Goal: Information Seeking & Learning: Learn about a topic

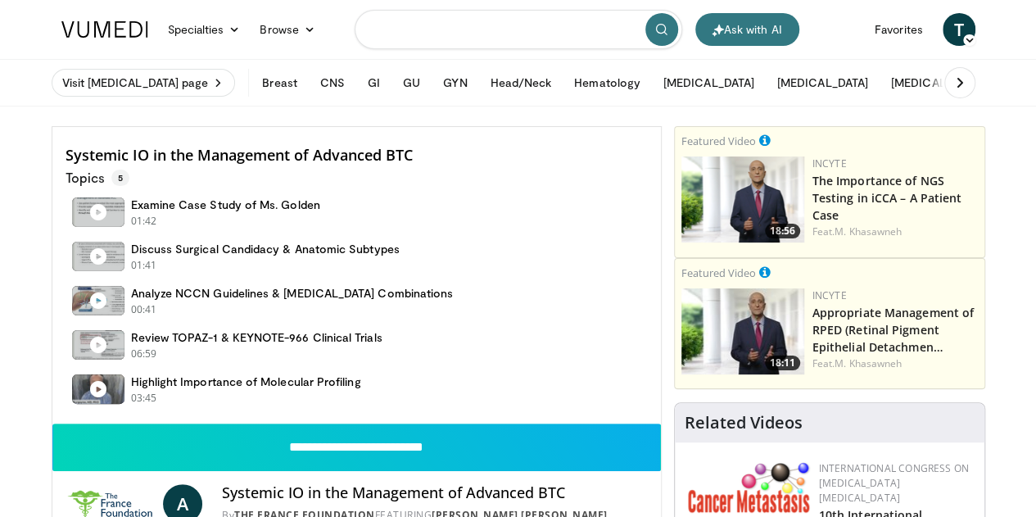
click at [539, 30] on input "Search topics, interventions" at bounding box center [519, 29] width 328 height 39
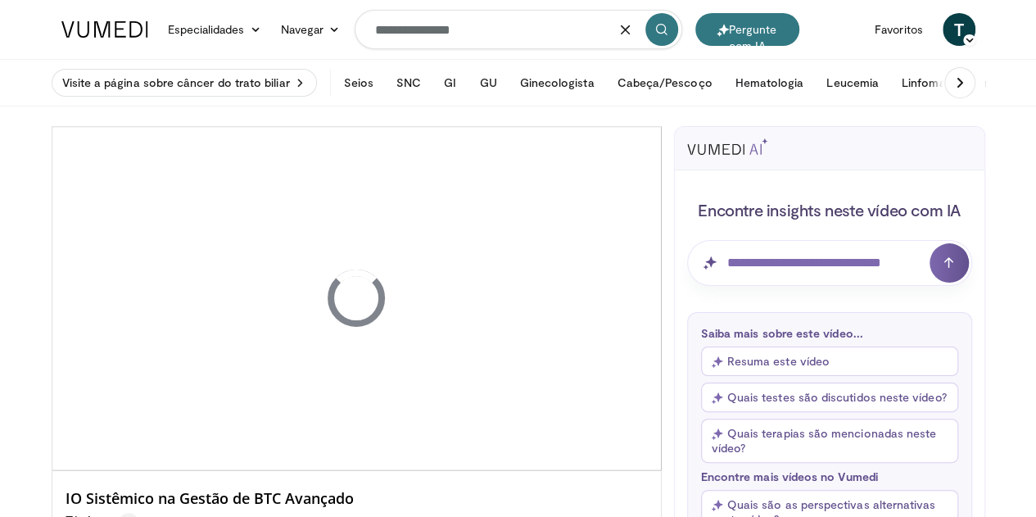
type input "**********"
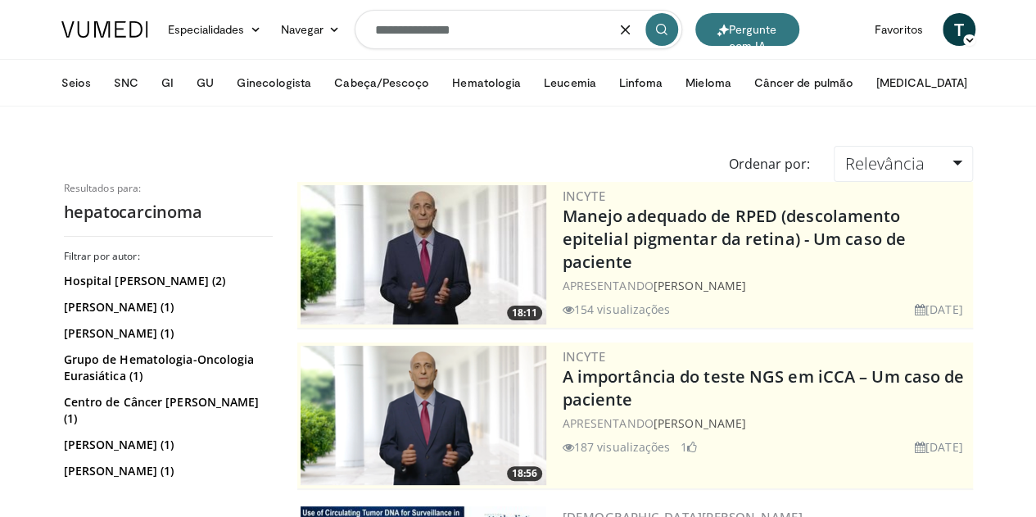
drag, startPoint x: 565, startPoint y: 38, endPoint x: 203, endPoint y: 6, distance: 363.5
click at [203, 6] on nav "Pergunte com IA Especialidades Medicina de Adultos e Família Alergia, Asma, Imu…" at bounding box center [519, 29] width 934 height 59
type input "***"
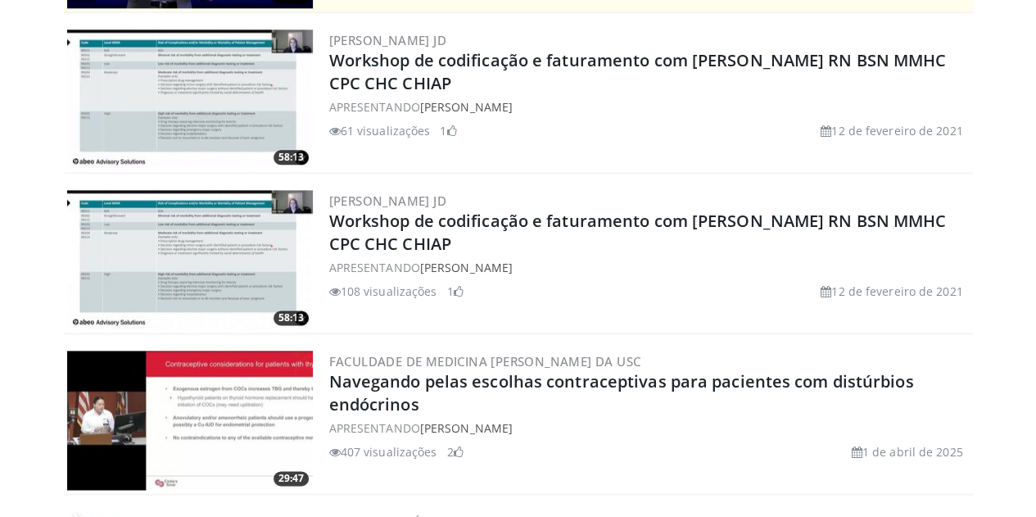
scroll to position [978, 0]
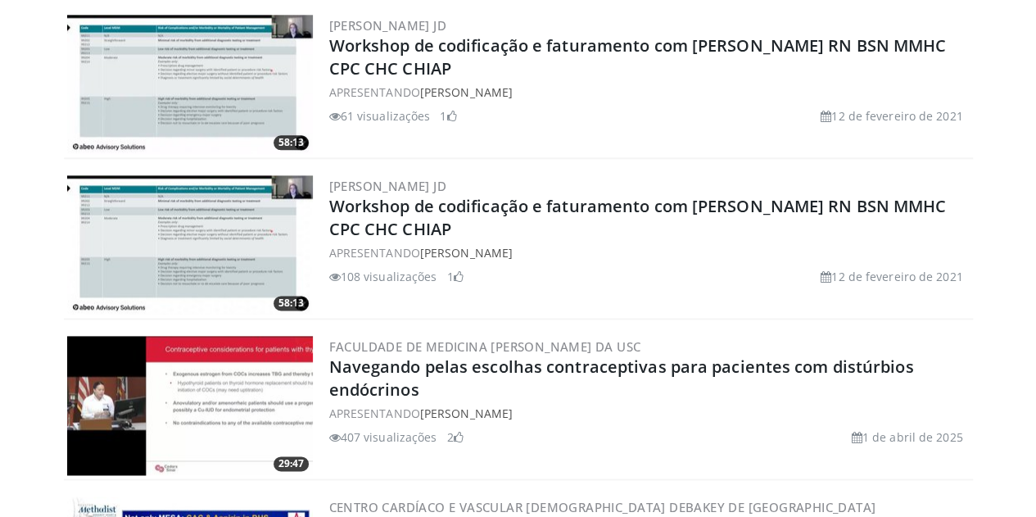
click at [1030, 343] on body "Pergunte com IA Especialidades Medicina de Adultos e Família Alergia, Asma, Imu…" at bounding box center [518, 240] width 1036 height 2436
drag, startPoint x: 1030, startPoint y: 343, endPoint x: 1040, endPoint y: 335, distance: 13.4
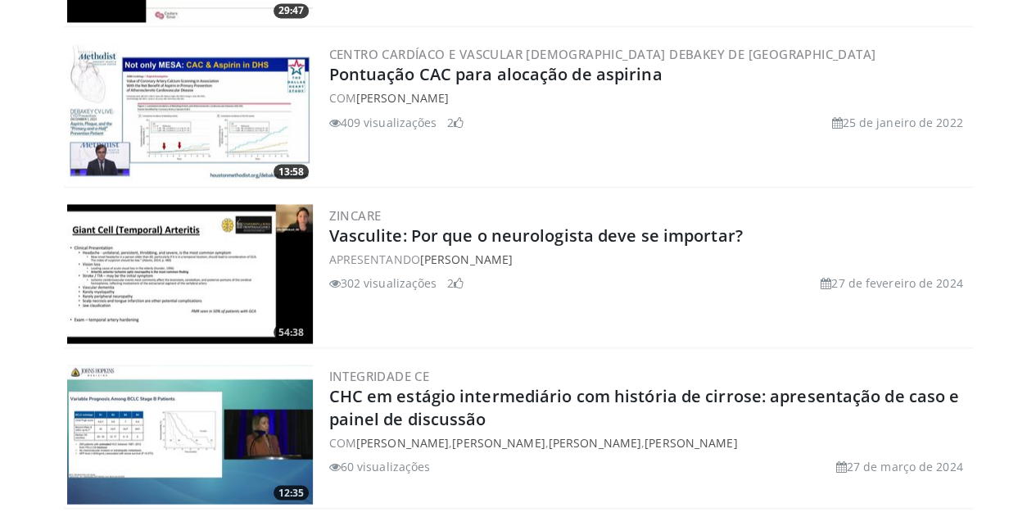
scroll to position [0, 0]
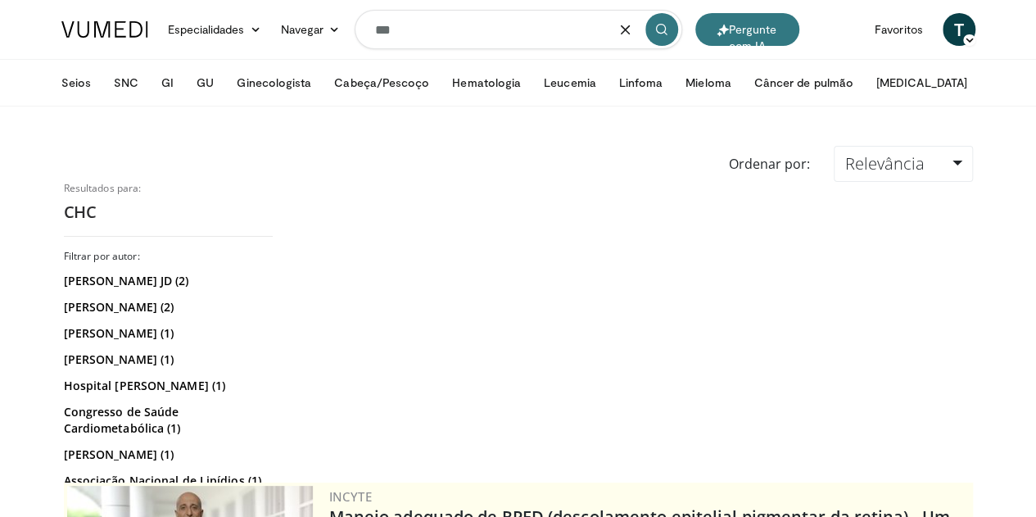
drag, startPoint x: 416, startPoint y: 12, endPoint x: 231, endPoint y: 50, distance: 188.9
click at [231, 50] on nav "Pergunte com IA Especialidades Medicina de Adultos e Família Alergia, Asma, Imu…" at bounding box center [519, 29] width 934 height 59
type input "*"
type input "********"
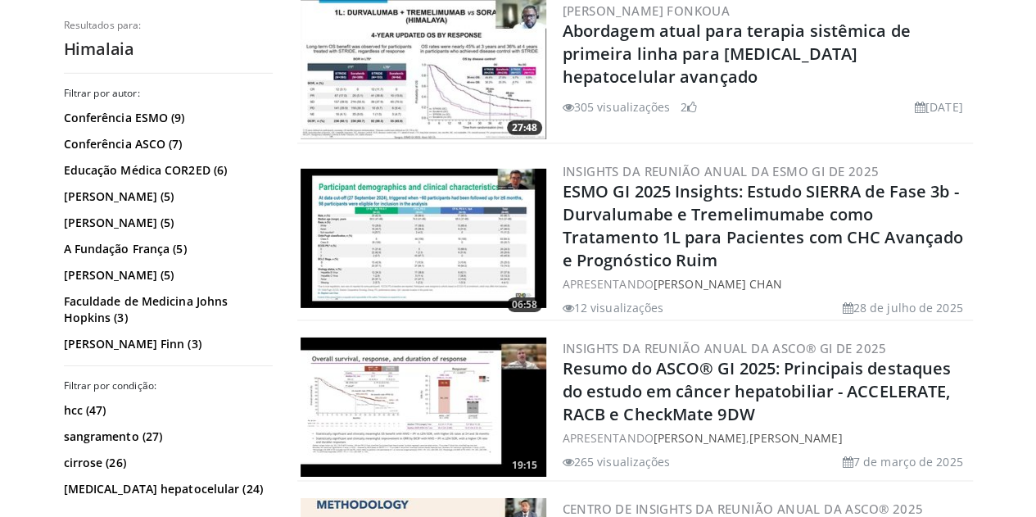
scroll to position [2503, 0]
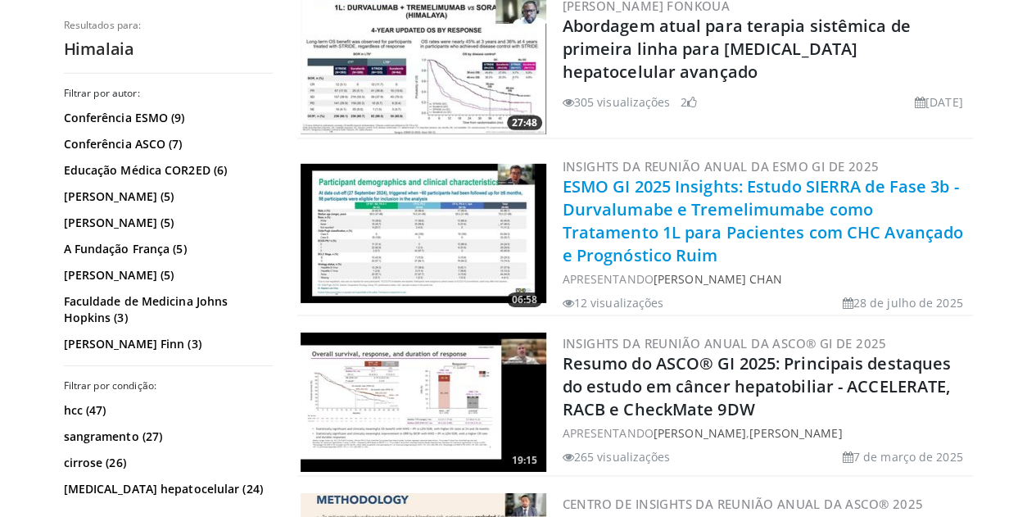
click at [839, 180] on font "ESMO GI 2025 Insights: Estudo SIERRA de Fase 3b - Durvalumabe e Tremelimumabe c…" at bounding box center [763, 220] width 401 height 91
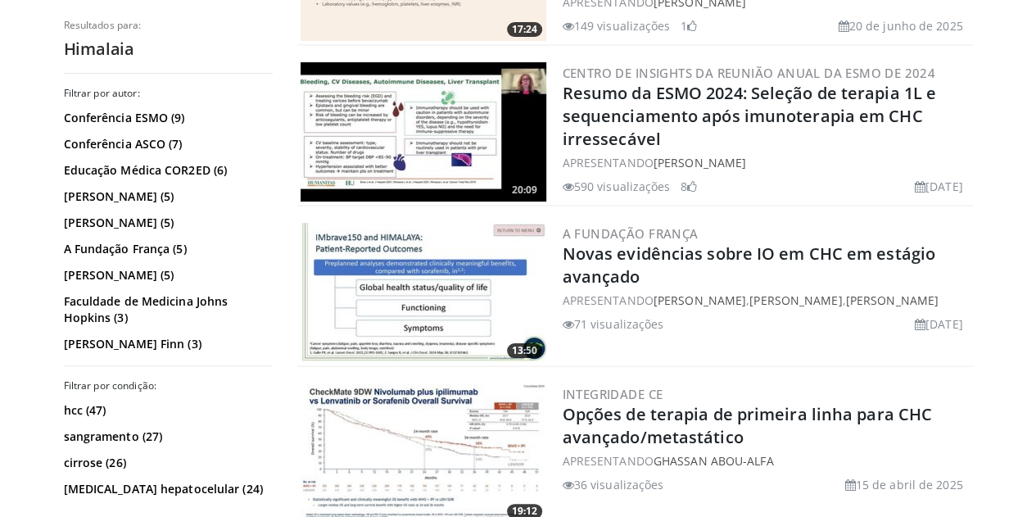
scroll to position [3105, 0]
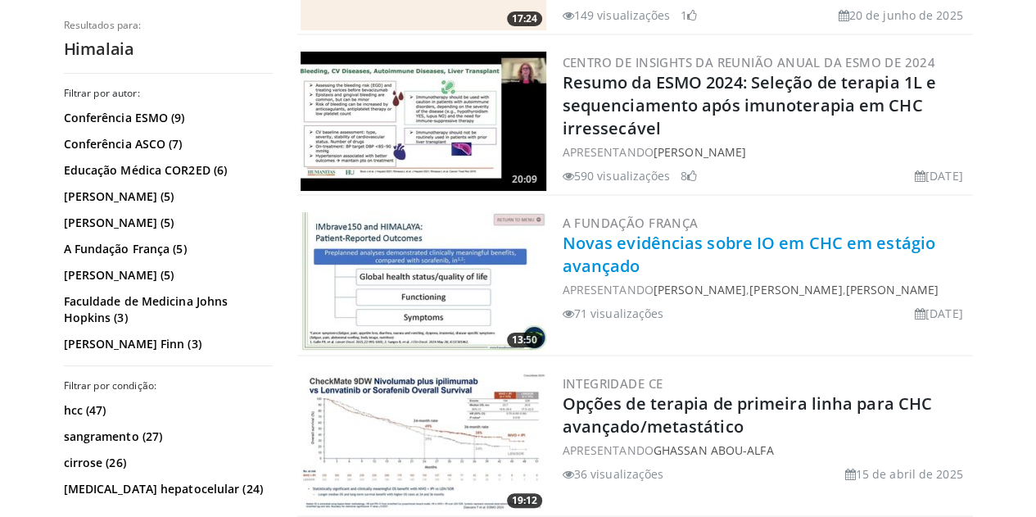
click at [732, 232] on font "Novas evidências sobre IO em CHC em estágio avançado" at bounding box center [749, 254] width 373 height 45
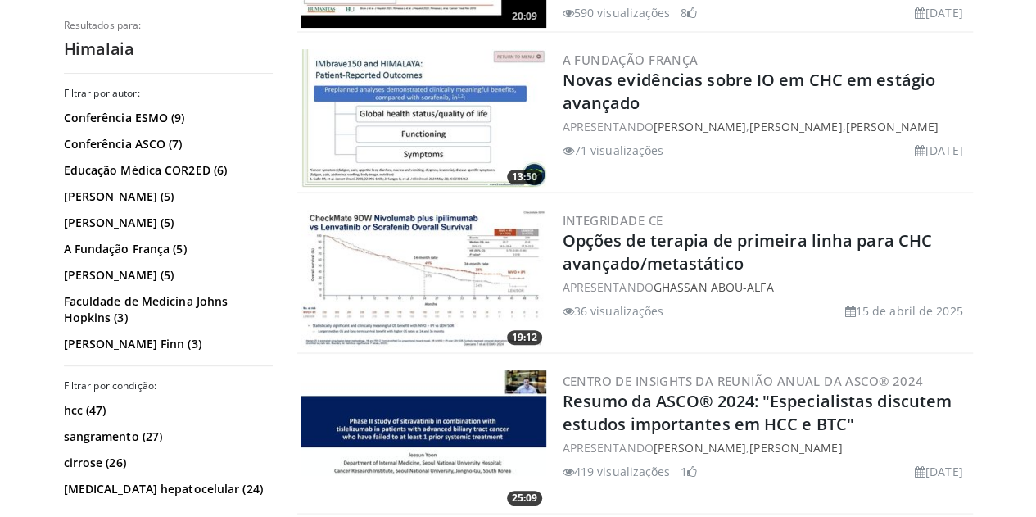
scroll to position [0, 0]
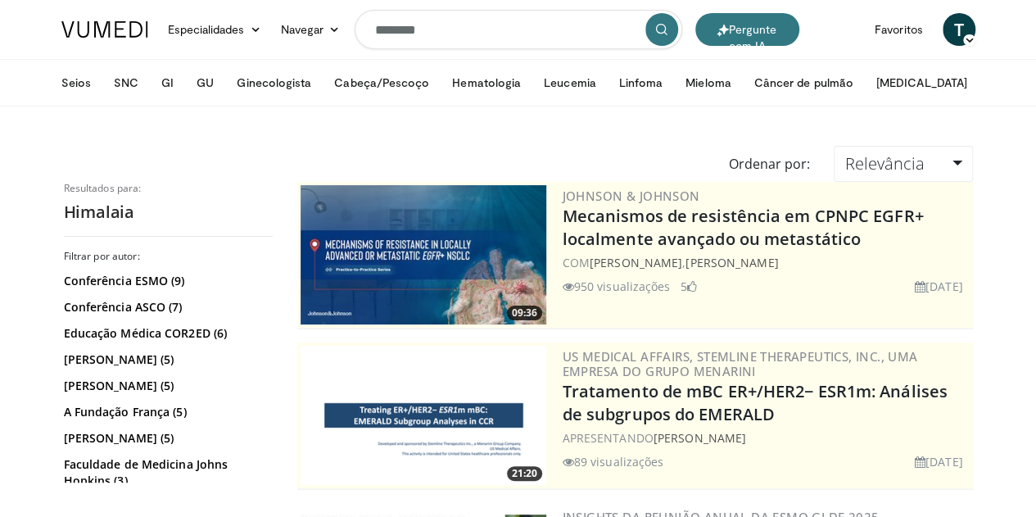
drag, startPoint x: 435, startPoint y: 34, endPoint x: 159, endPoint y: 52, distance: 276.7
click at [159, 52] on nav "Pergunte com IA Especialidades Medicina de Adultos e Família Alergia, Asma, Imu…" at bounding box center [519, 29] width 934 height 59
type input "**********"
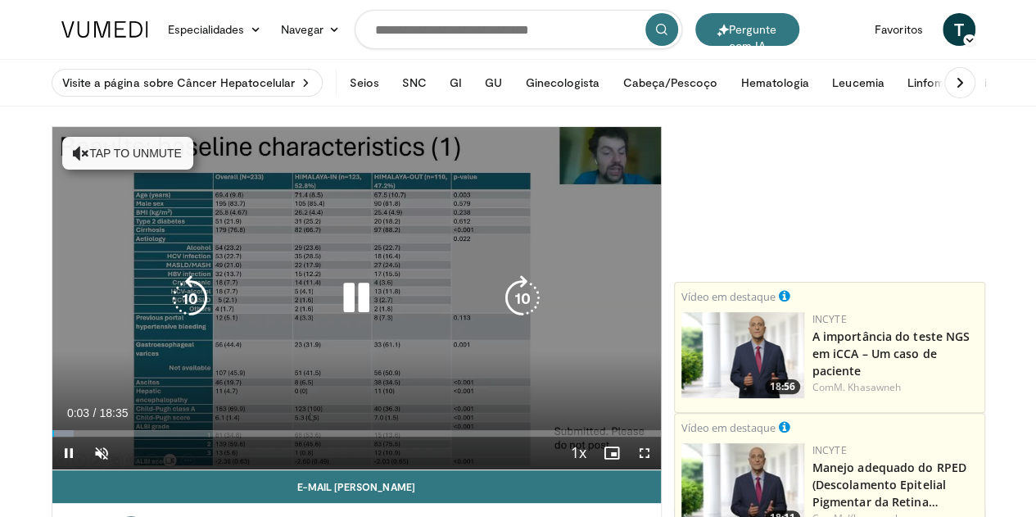
click at [532, 312] on icon "Video Player" at bounding box center [523, 298] width 46 height 46
click at [536, 302] on icon "Video Player" at bounding box center [523, 298] width 46 height 46
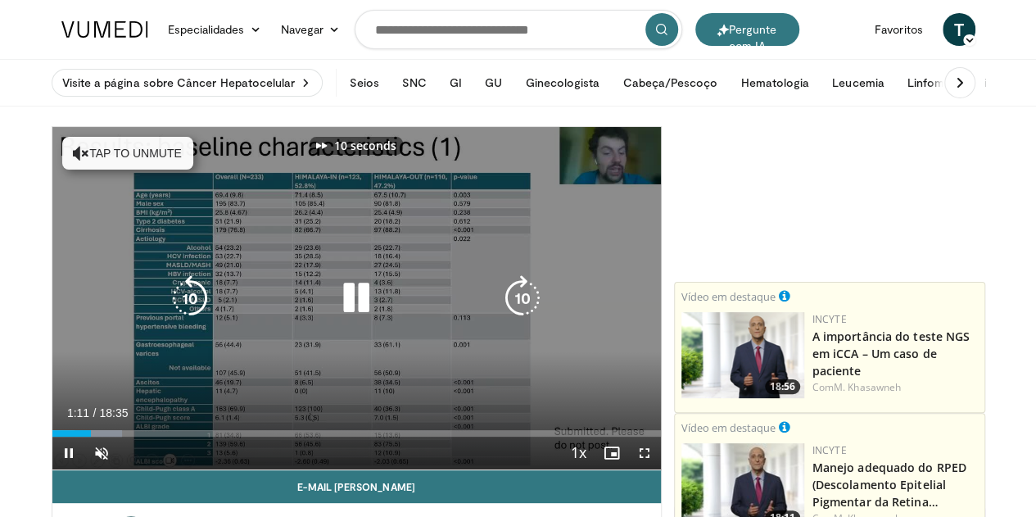
click at [536, 302] on icon "Video Player" at bounding box center [523, 298] width 46 height 46
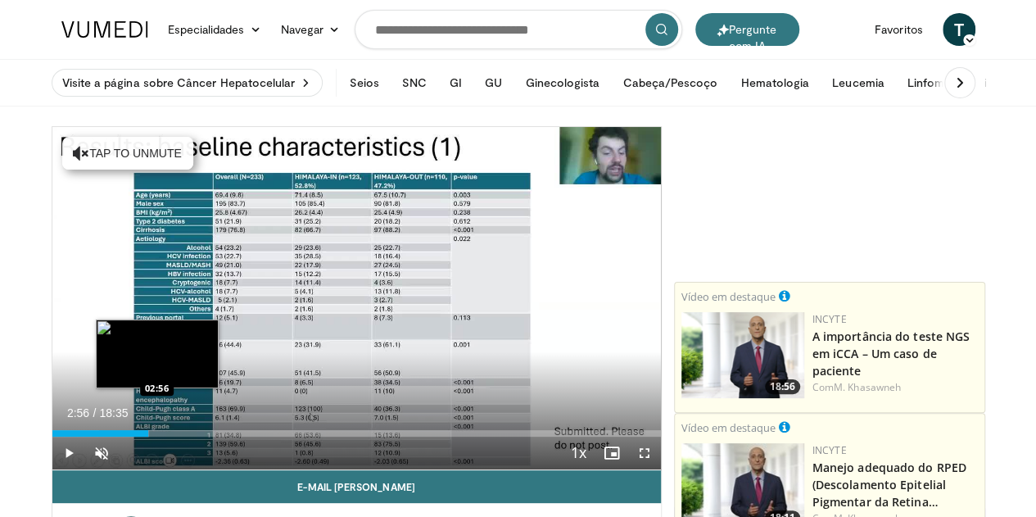
click at [115, 437] on div "Loaded : 16.01% 02:56 02:56" at bounding box center [356, 433] width 609 height 7
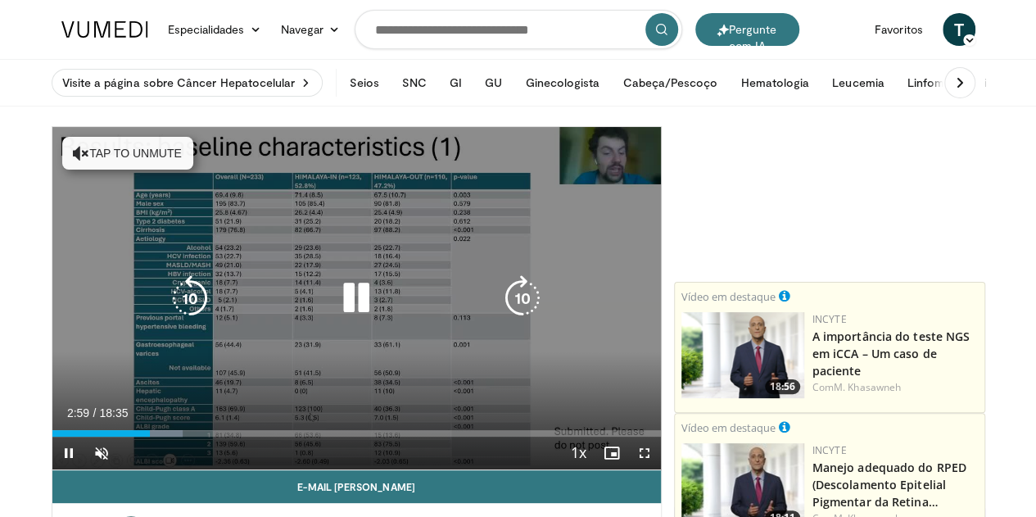
click at [533, 315] on icon "Video Player" at bounding box center [523, 298] width 46 height 46
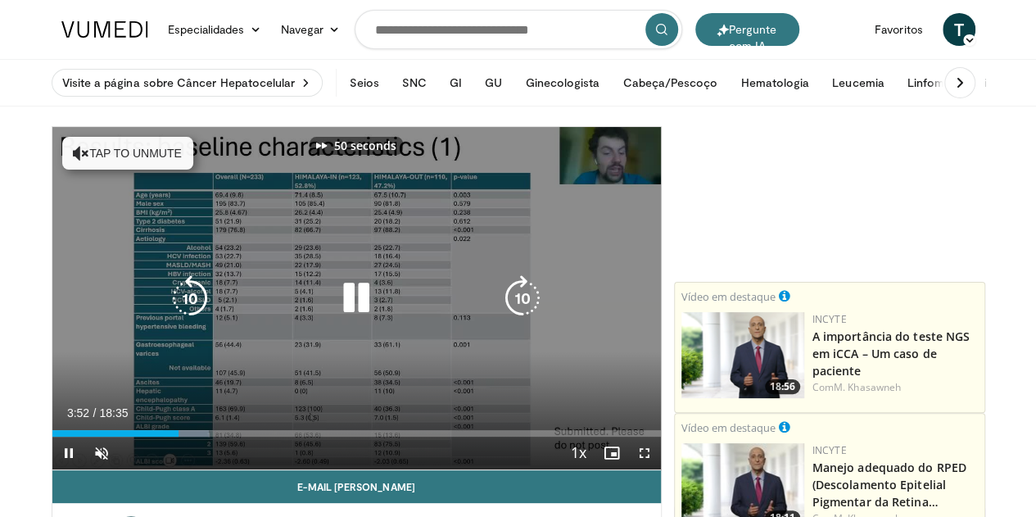
click at [533, 315] on icon "Video Player" at bounding box center [523, 298] width 46 height 46
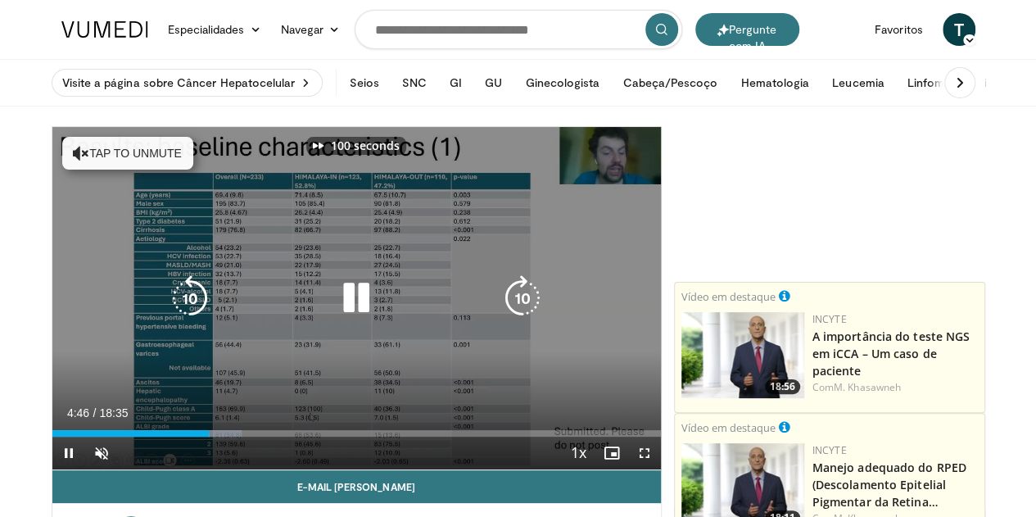
click at [533, 315] on icon "Video Player" at bounding box center [523, 298] width 46 height 46
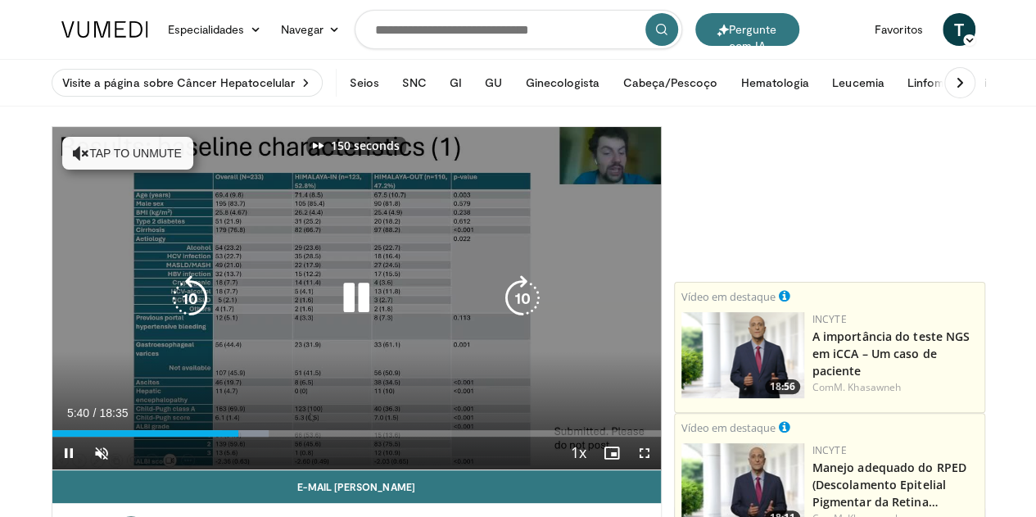
click at [533, 315] on icon "Video Player" at bounding box center [523, 298] width 46 height 46
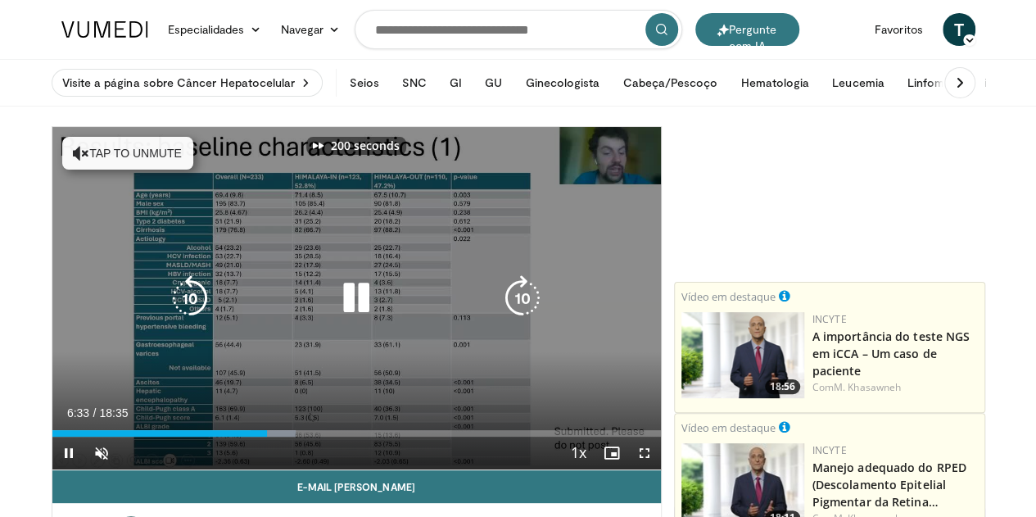
click at [533, 315] on icon "Video Player" at bounding box center [523, 298] width 46 height 46
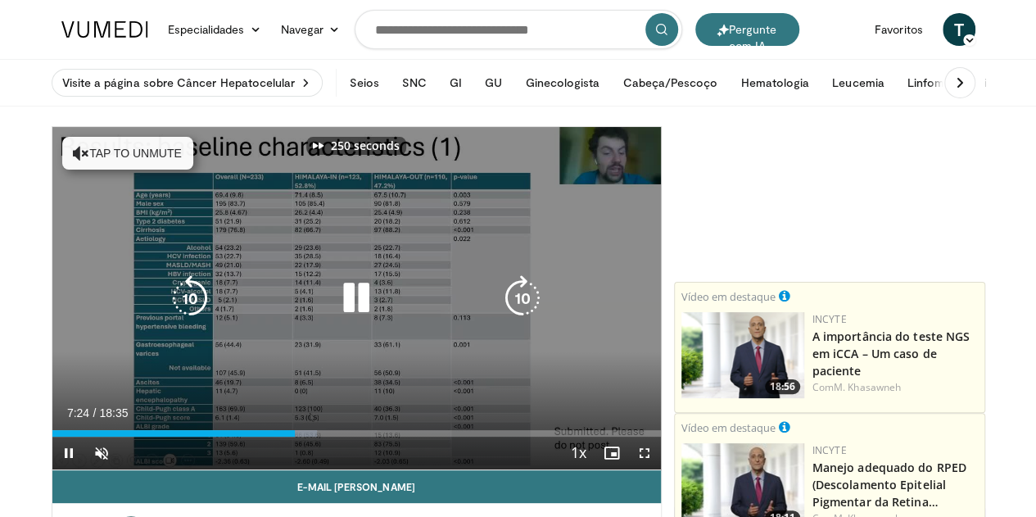
click at [533, 315] on icon "Video Player" at bounding box center [523, 298] width 46 height 46
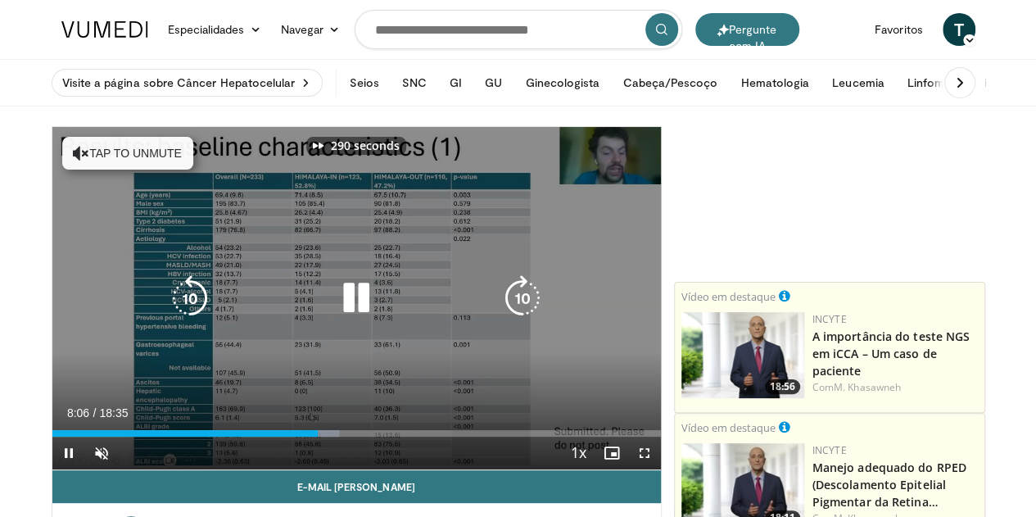
click at [533, 315] on icon "Video Player" at bounding box center [523, 298] width 46 height 46
click at [522, 321] on icon "Video Player" at bounding box center [523, 298] width 46 height 46
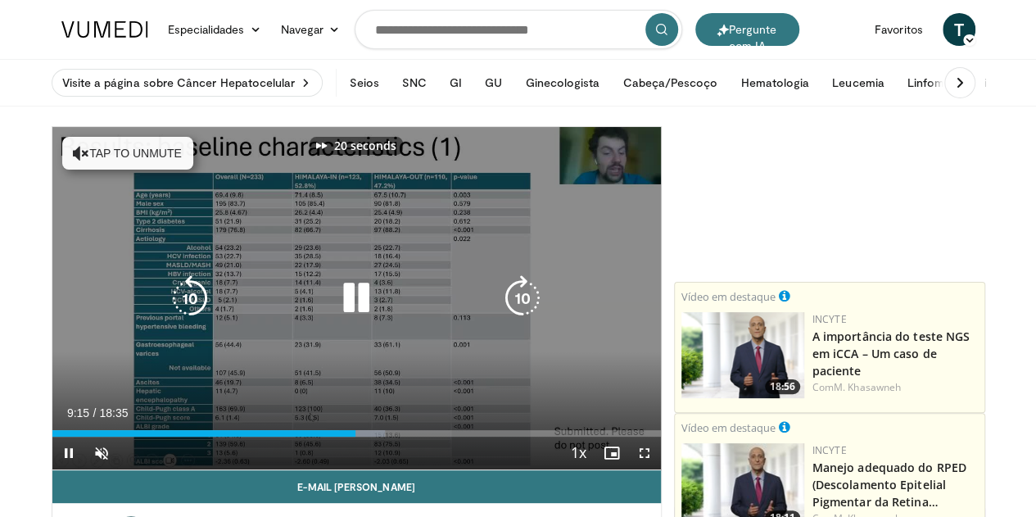
click at [522, 321] on icon "Video Player" at bounding box center [523, 298] width 46 height 46
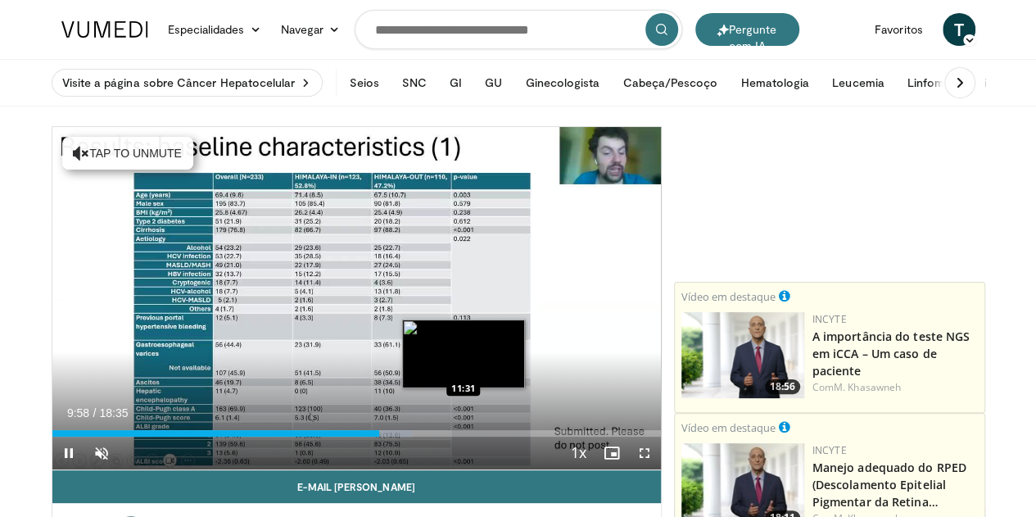
drag, startPoint x: 522, startPoint y: 328, endPoint x: 422, endPoint y: 460, distance: 165.5
click at [422, 460] on video-js "**********" at bounding box center [356, 298] width 609 height 343
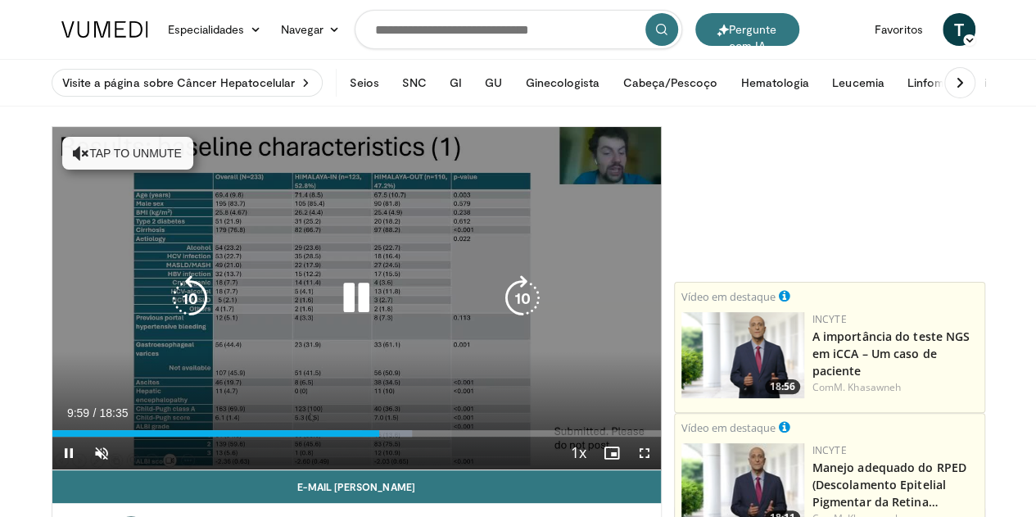
click at [422, 460] on video-js "**********" at bounding box center [356, 298] width 609 height 343
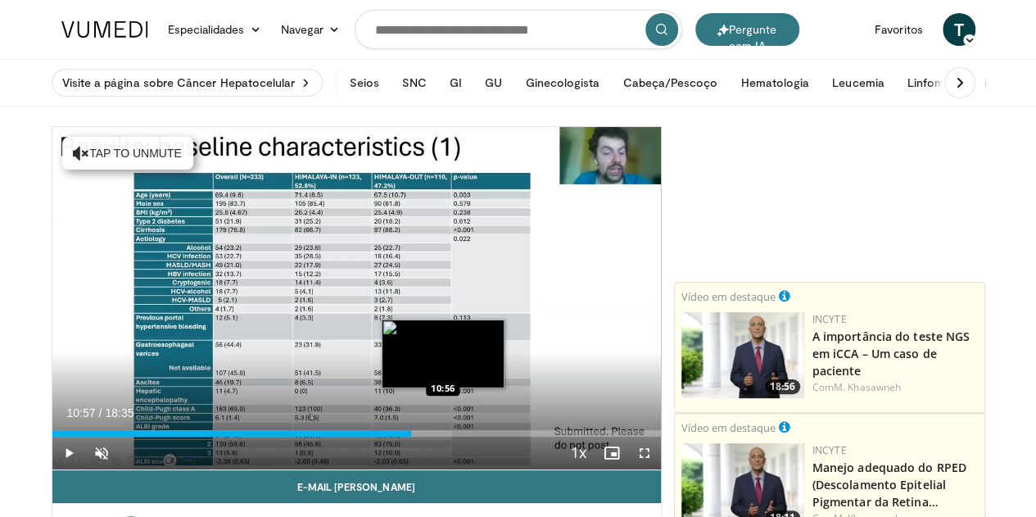
click at [401, 437] on div "Loaded : 59.60% 10:57 10:56" at bounding box center [356, 433] width 609 height 7
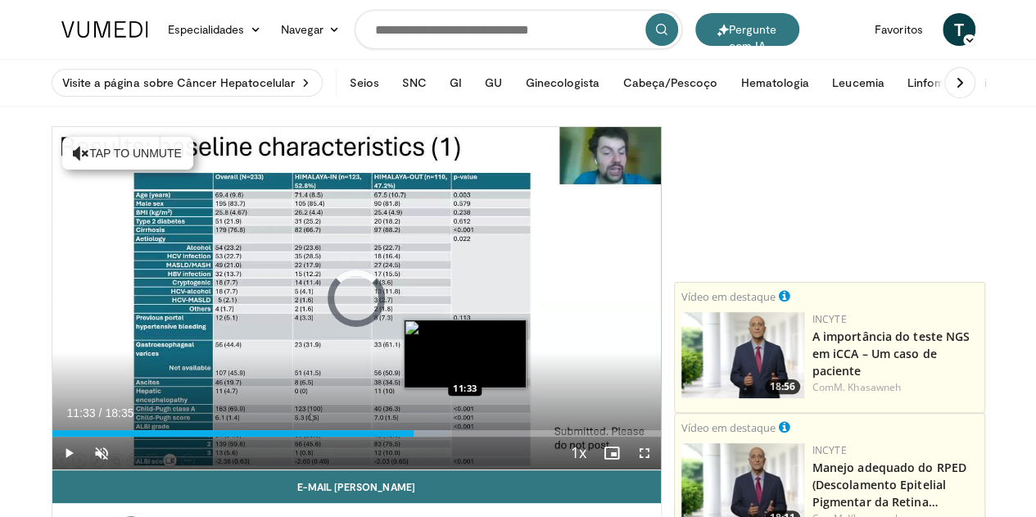
click at [423, 437] on div "Progress Bar" at bounding box center [422, 433] width 50 height 7
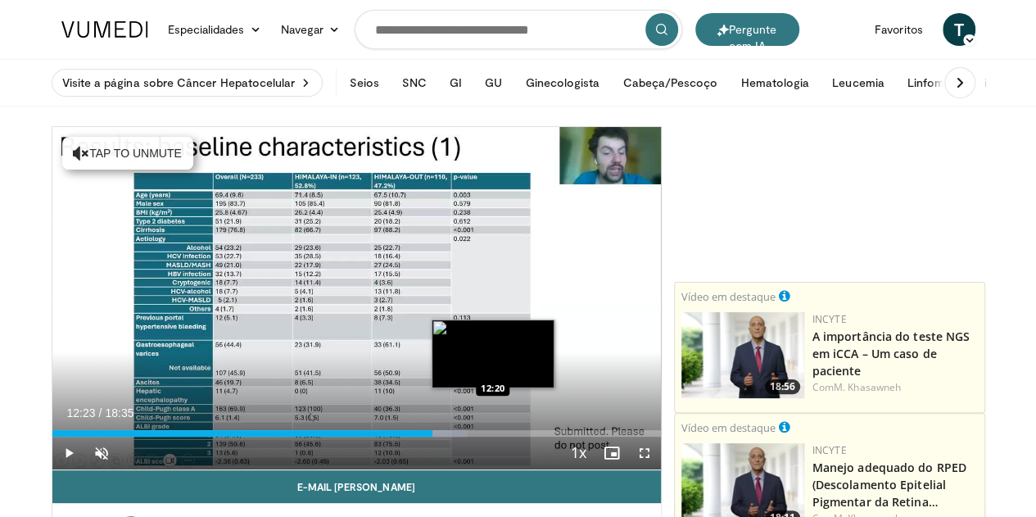
click at [452, 437] on div "Progress Bar" at bounding box center [441, 433] width 52 height 7
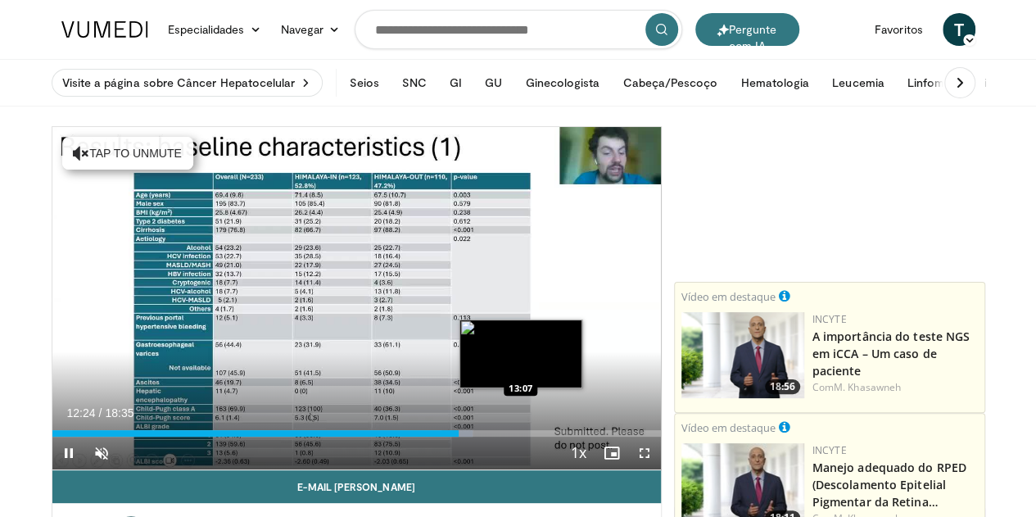
click at [480, 466] on video-js "**********" at bounding box center [356, 298] width 609 height 343
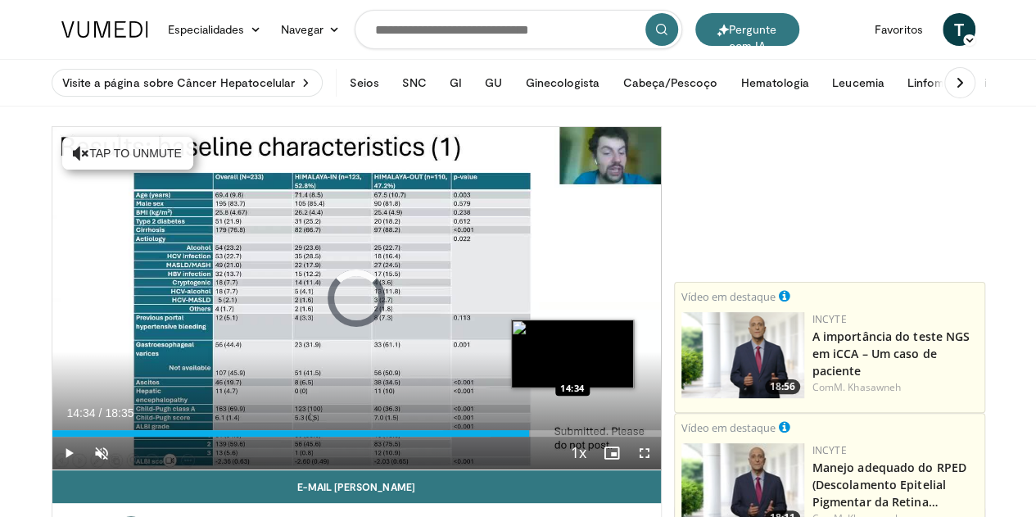
click at [531, 437] on div "Loaded : 72.06% 14:34 14:34" at bounding box center [356, 433] width 609 height 7
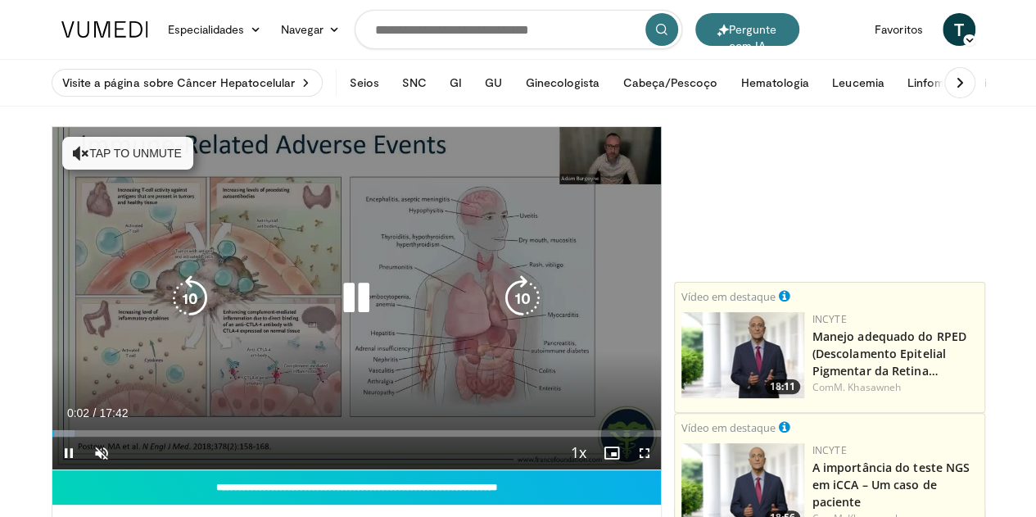
click at [527, 306] on icon "Video Player" at bounding box center [523, 298] width 46 height 46
click at [534, 314] on icon "Video Player" at bounding box center [523, 298] width 46 height 46
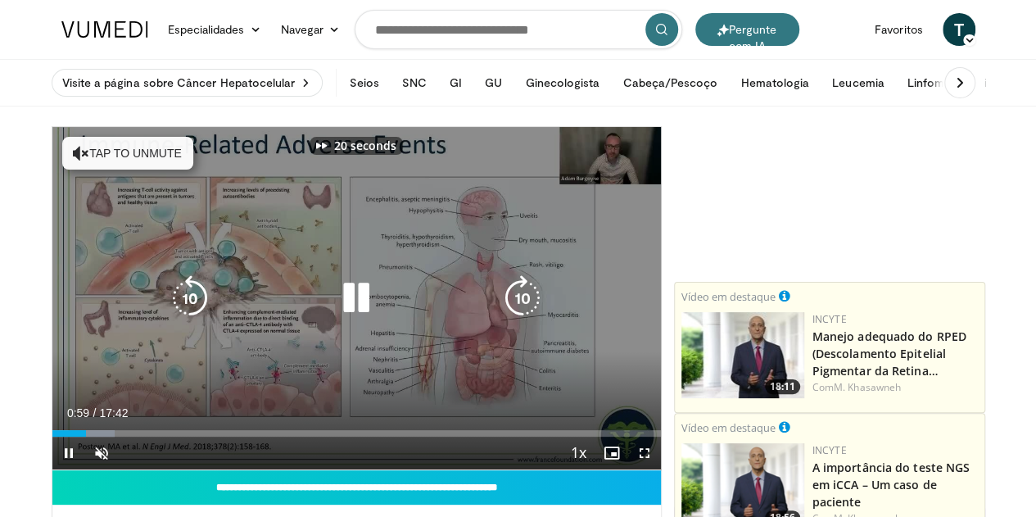
click at [534, 314] on icon "Video Player" at bounding box center [523, 298] width 46 height 46
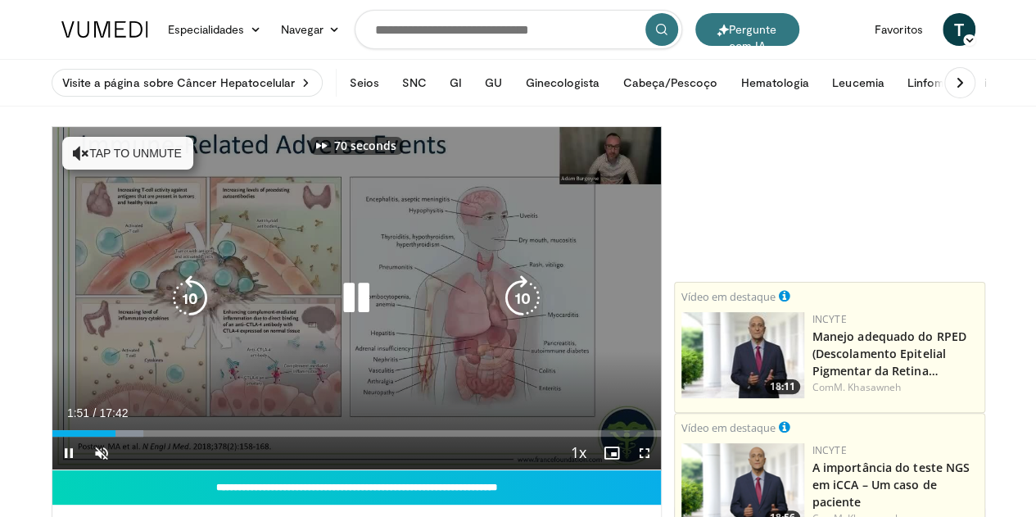
click at [534, 314] on icon "Video Player" at bounding box center [523, 298] width 46 height 46
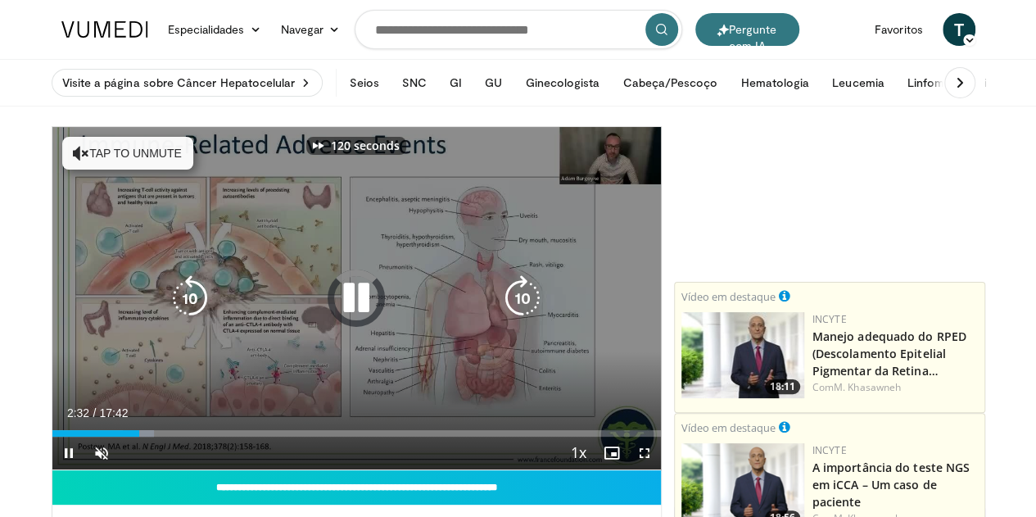
click at [534, 314] on icon "Video Player" at bounding box center [523, 298] width 46 height 46
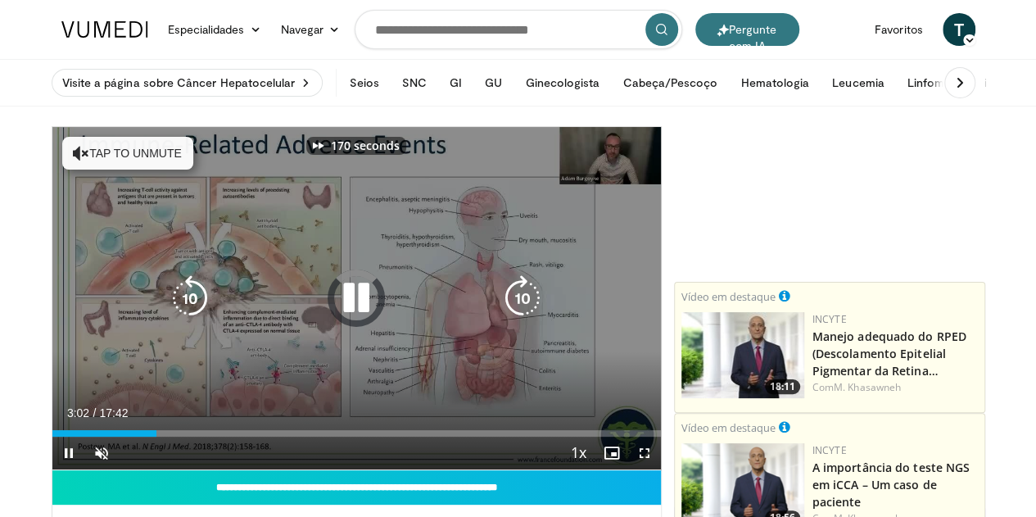
click at [534, 314] on icon "Video Player" at bounding box center [523, 298] width 46 height 46
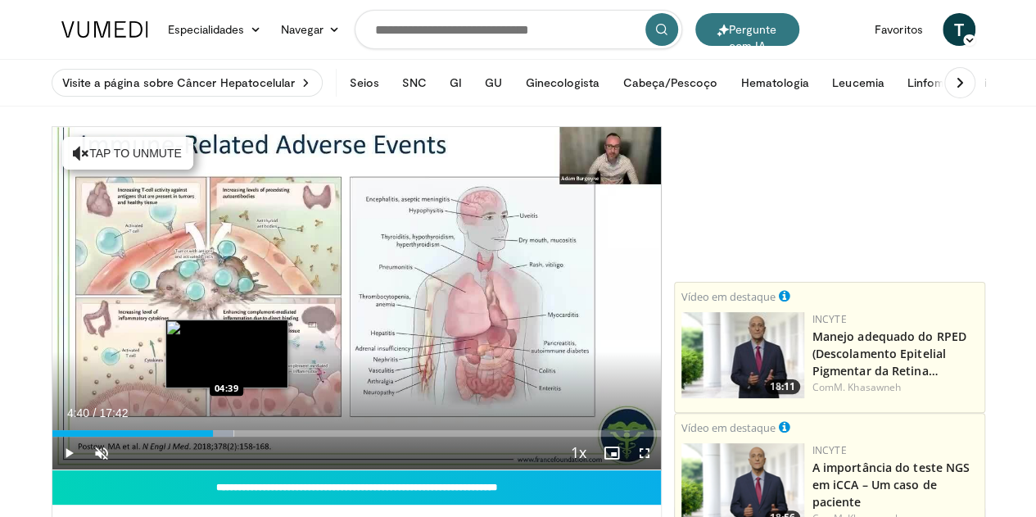
click at [185, 437] on div "Loaded : 29.88% 04:40 04:39" at bounding box center [356, 433] width 609 height 7
click at [205, 437] on div "Progress Bar" at bounding box center [218, 433] width 43 height 7
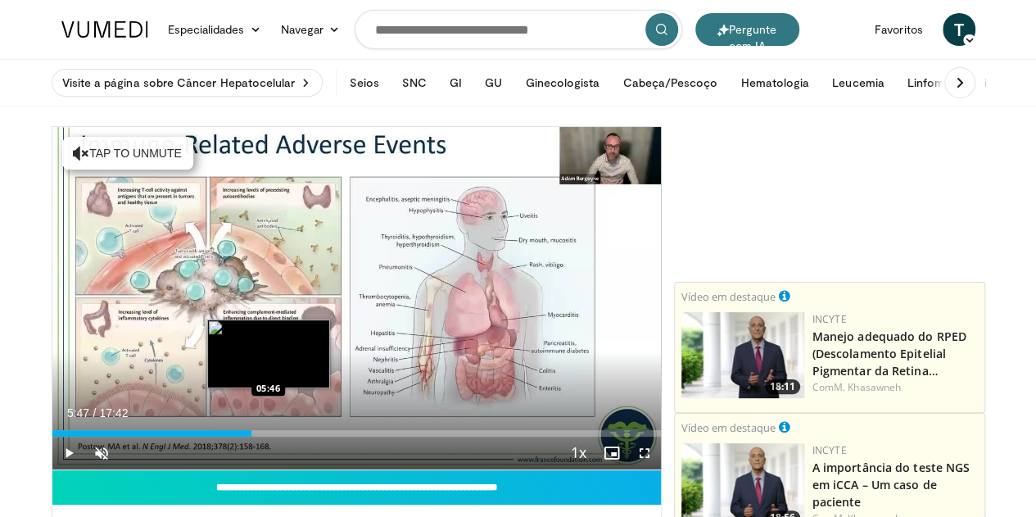
click at [228, 437] on div "Loaded : 32.69% 05:47 05:46" at bounding box center [356, 433] width 609 height 7
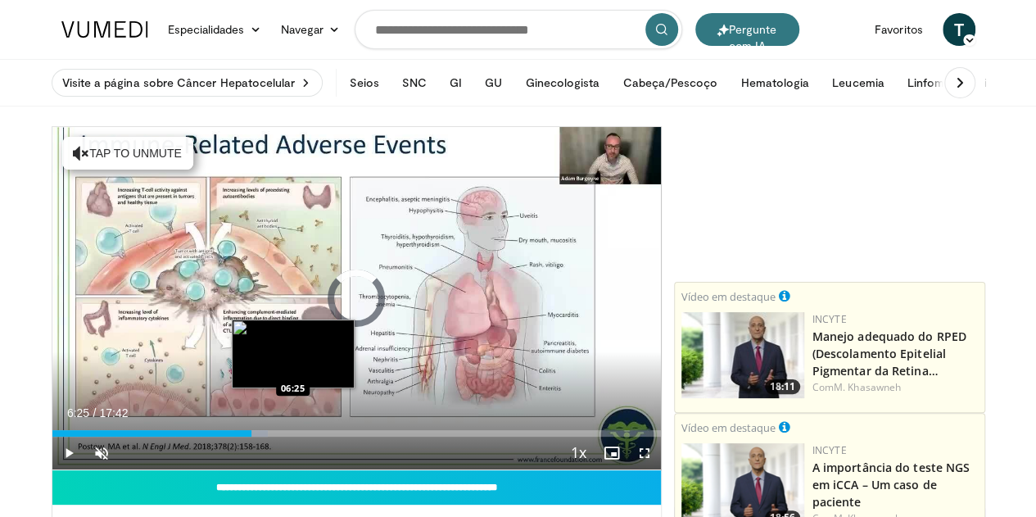
click at [251, 437] on div "Loaded : 35.49% 05:47 06:25" at bounding box center [356, 433] width 609 height 7
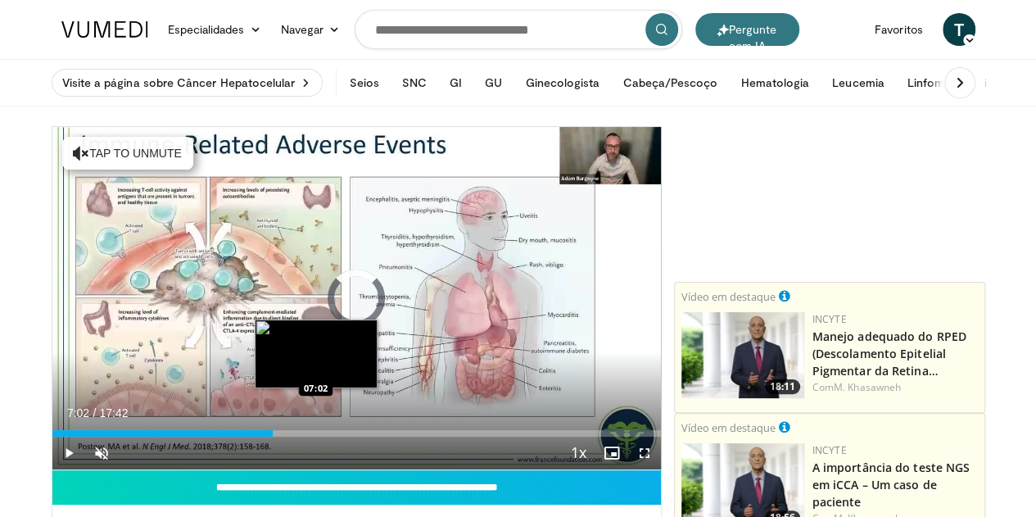
click at [274, 437] on div "Loaded : 36.42% 06:25 07:02" at bounding box center [356, 433] width 609 height 7
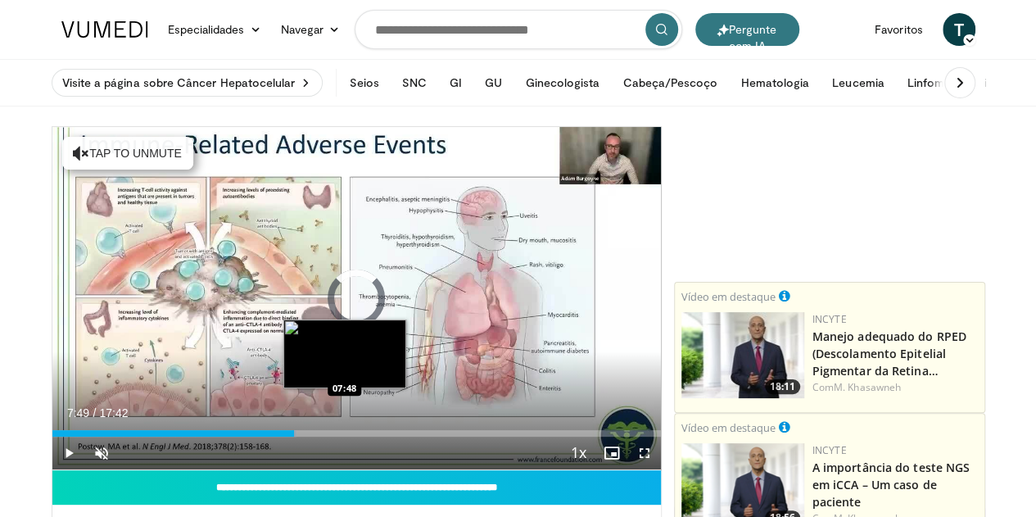
click at [304, 437] on div "Loaded : 40.16% 07:02 07:48" at bounding box center [356, 433] width 609 height 7
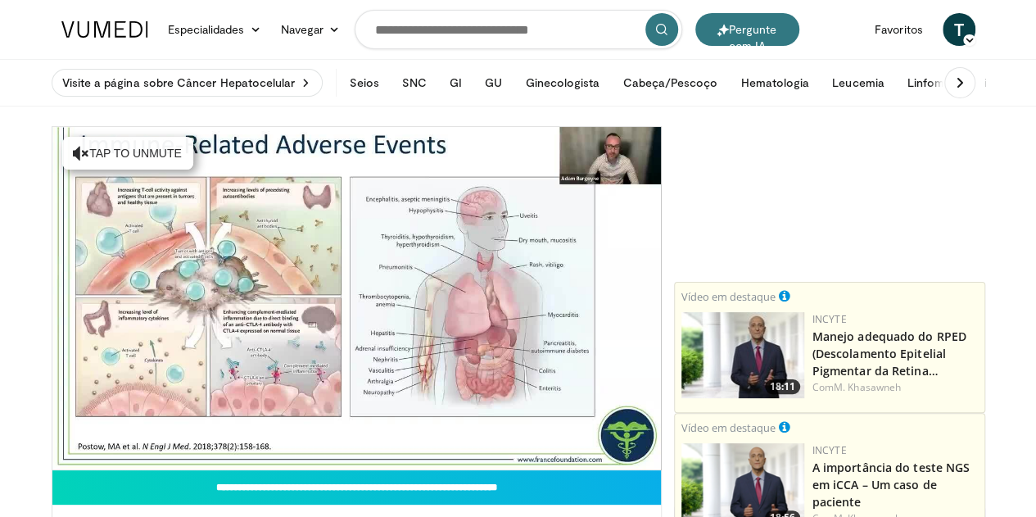
click at [333, 460] on video-js "**********" at bounding box center [356, 298] width 609 height 343
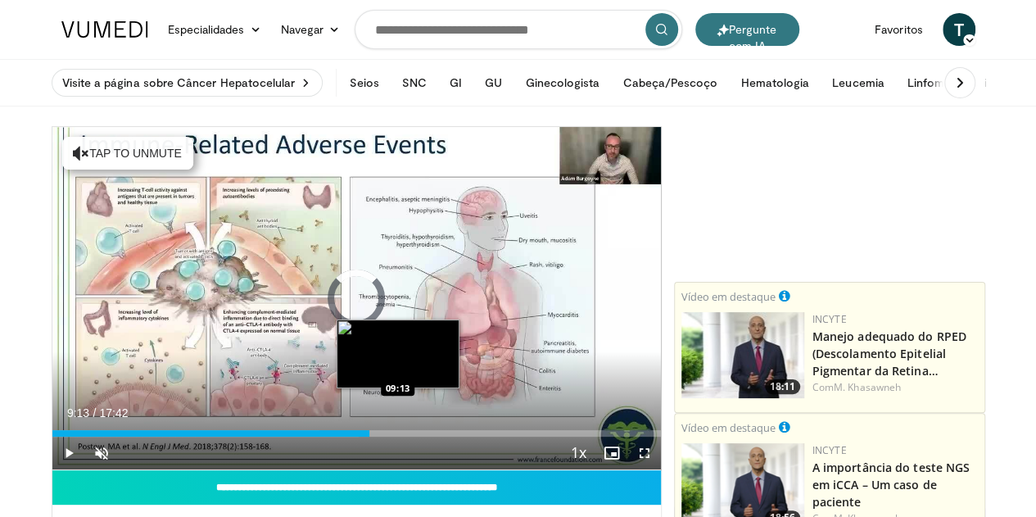
click at [356, 437] on div "Loaded : 50.43% 09:13 09:13" at bounding box center [356, 429] width 609 height 16
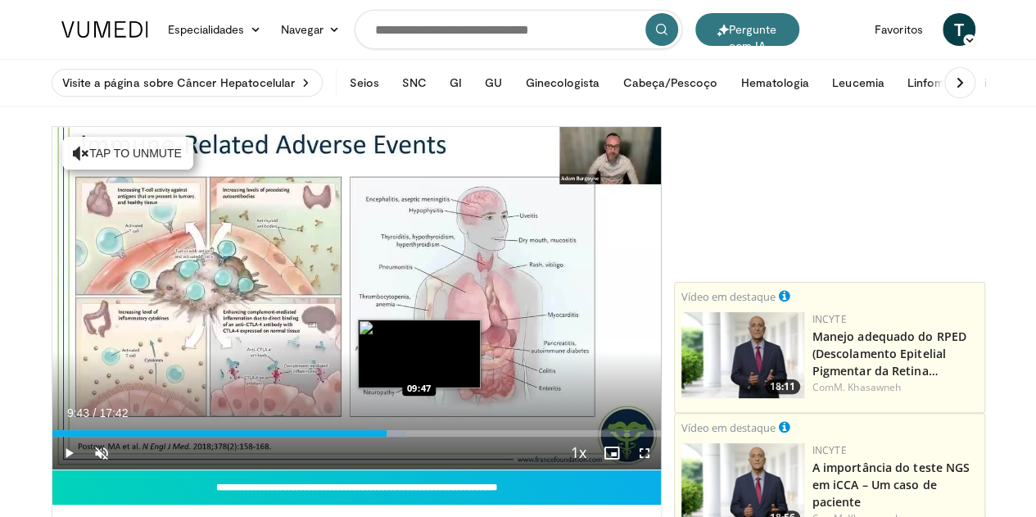
click at [375, 437] on div "Loaded : 58.38% 09:43 09:47" at bounding box center [356, 433] width 609 height 7
click at [396, 437] on div "Loaded : 58.84% 10:17 10:17" at bounding box center [356, 433] width 609 height 7
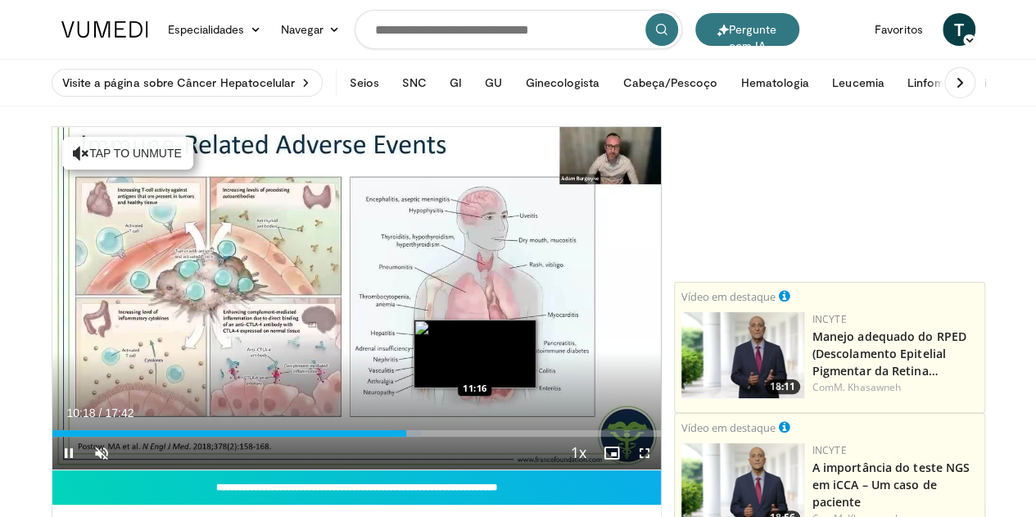
click at [433, 437] on div "Loaded : 60.71% 10:18 11:16" at bounding box center [356, 433] width 609 height 7
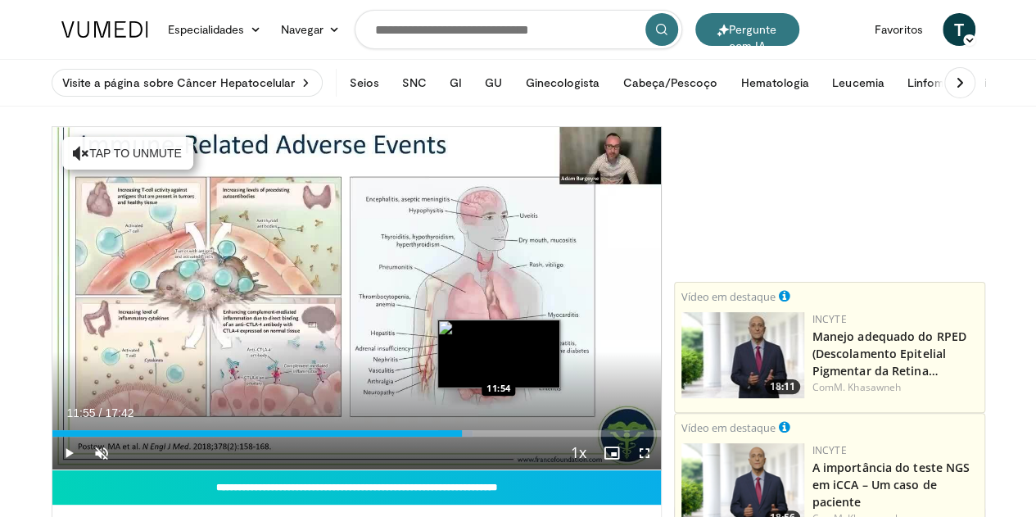
click at [457, 437] on div "Loaded : 69.11% 11:55 11:54" at bounding box center [356, 433] width 609 height 7
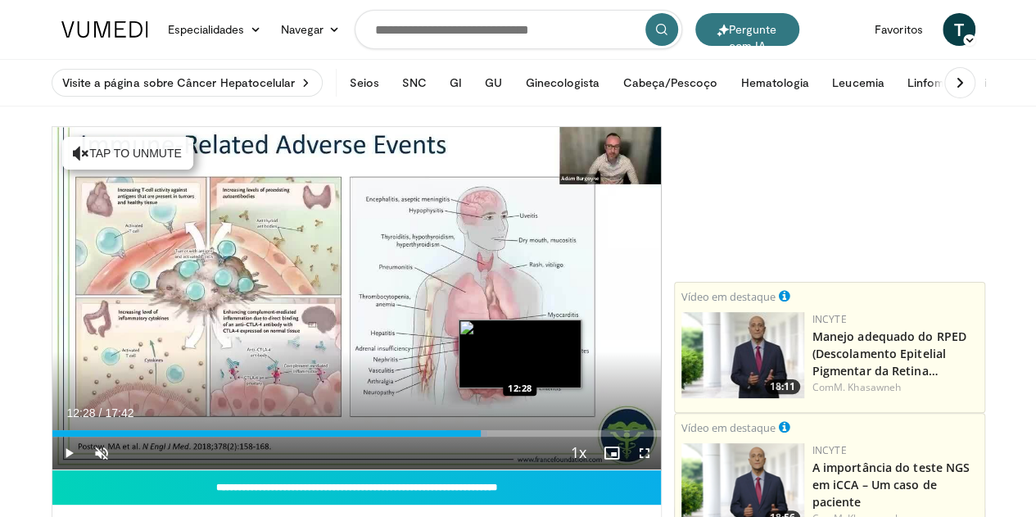
click at [478, 437] on div "Loaded : 71.56% 12:28 12:28" at bounding box center [356, 433] width 609 height 7
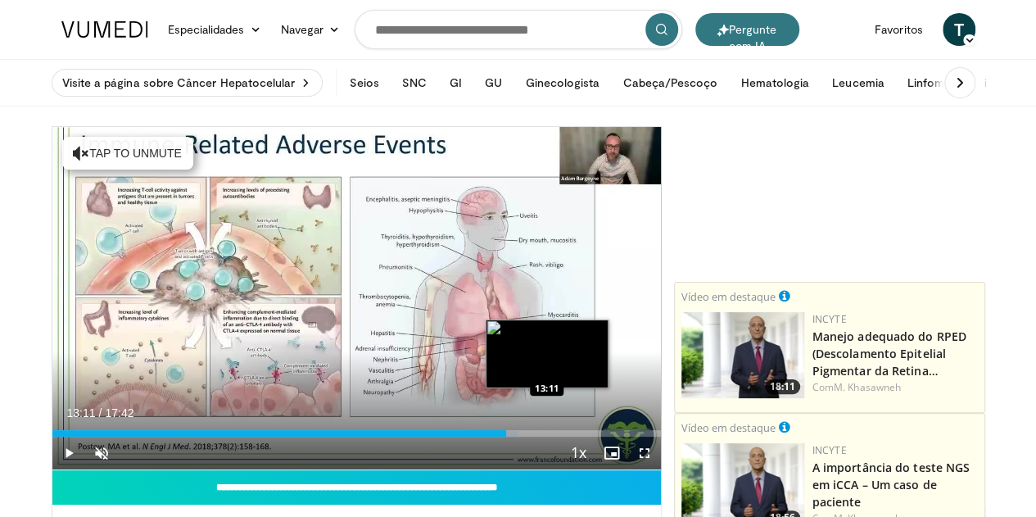
click at [505, 437] on div "Loaded : 76.59% 13:11 13:11" at bounding box center [356, 433] width 609 height 7
click at [526, 437] on div "Loaded : 80.98% 13:46 13:43" at bounding box center [356, 433] width 609 height 7
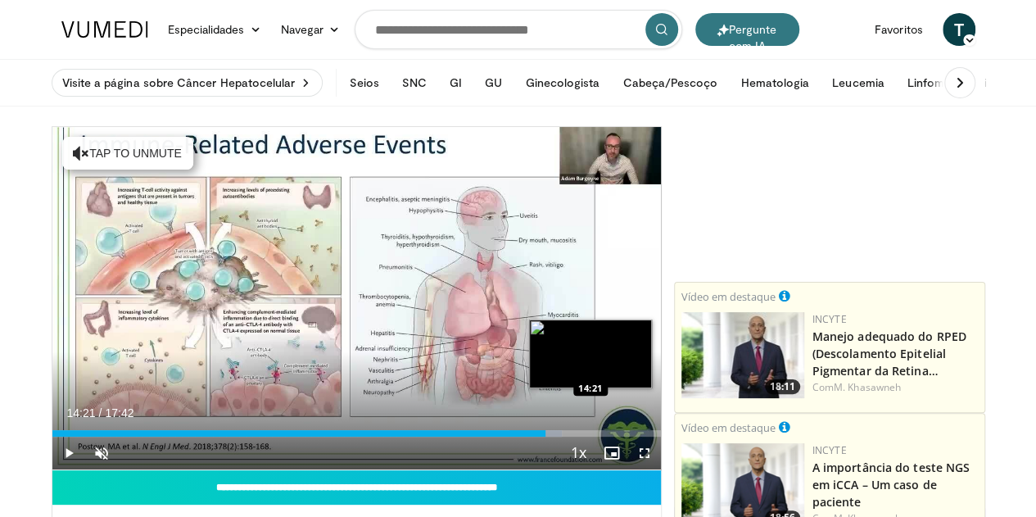
click at [549, 437] on div "Loaded : 83.80% 14:21 14:21" at bounding box center [356, 433] width 609 height 7
click at [559, 437] on div "Loaded : 84.75% 14:22 14:39" at bounding box center [356, 433] width 609 height 7
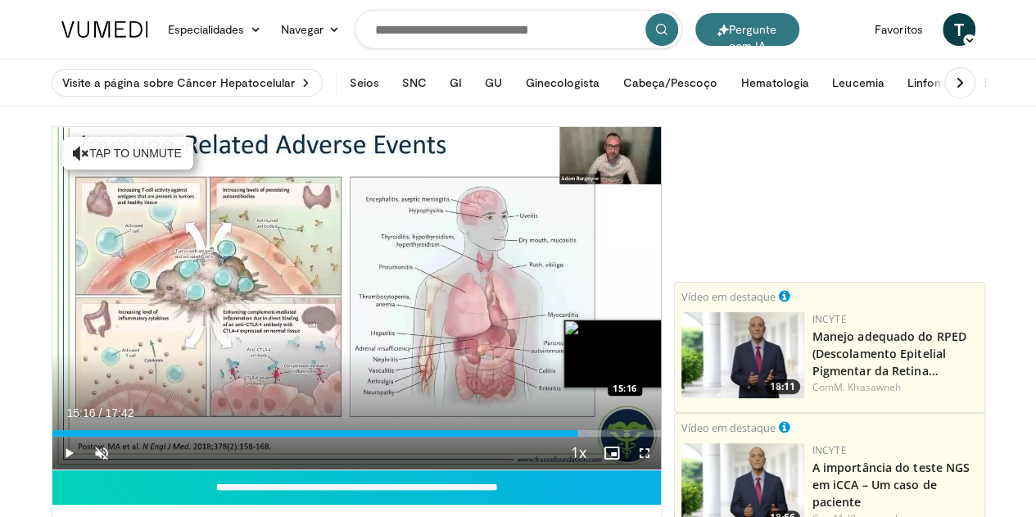
click at [583, 437] on div "Loaded : 88.51% 15:16 15:16" at bounding box center [356, 433] width 609 height 7
click at [598, 437] on div "Progress Bar" at bounding box center [582, 433] width 43 height 7
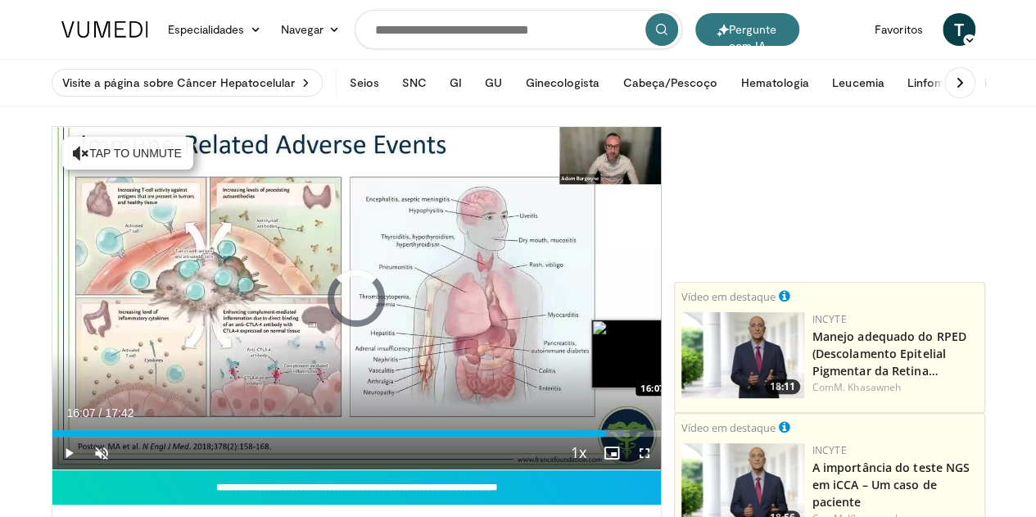
click at [615, 437] on div "Progress Bar" at bounding box center [600, 433] width 49 height 7
click at [628, 437] on div "Progress Bar" at bounding box center [614, 433] width 46 height 7
click at [634, 437] on div "Loaded : 98.07% 16:39 16:37" at bounding box center [356, 433] width 609 height 7
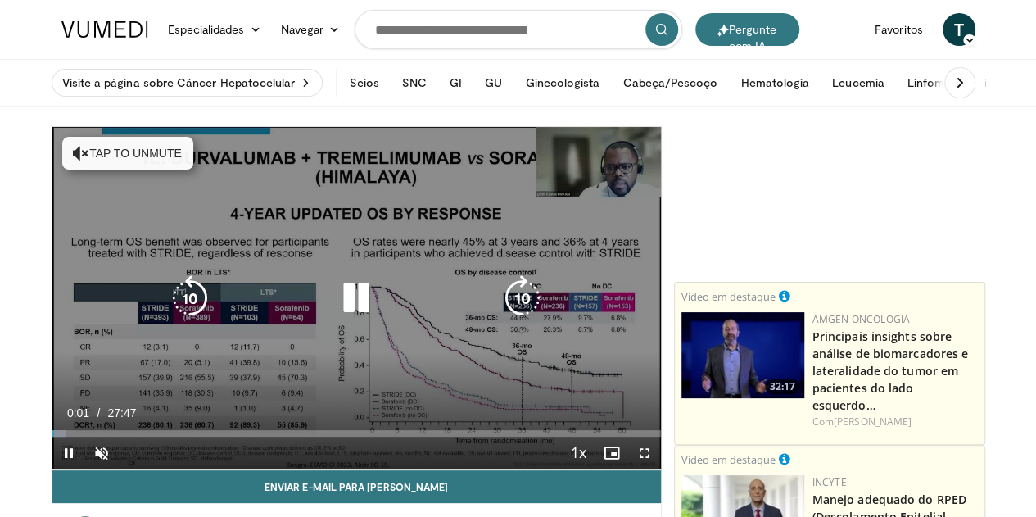
click at [521, 310] on icon "Video Player" at bounding box center [523, 298] width 46 height 46
click at [526, 319] on icon "Video Player" at bounding box center [523, 298] width 46 height 46
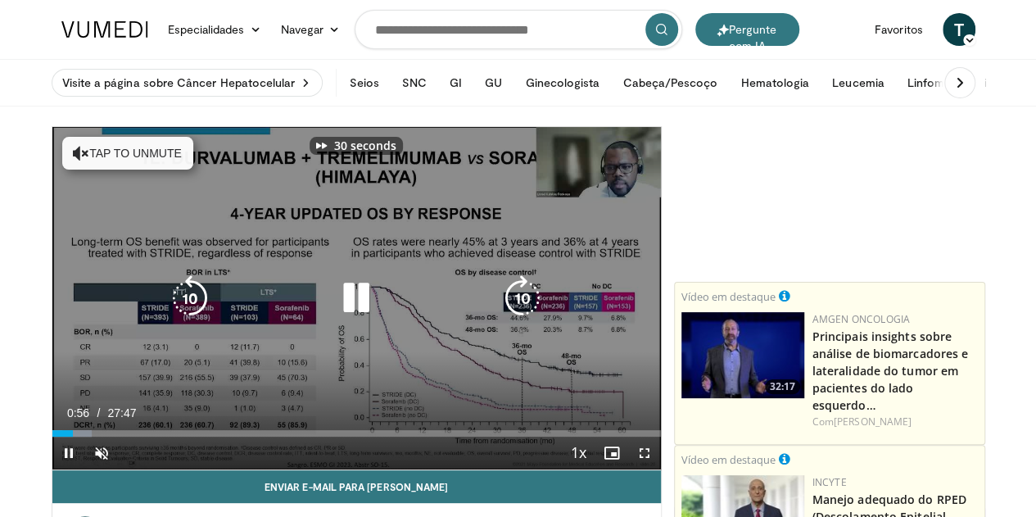
click at [526, 319] on icon "Video Player" at bounding box center [523, 298] width 46 height 46
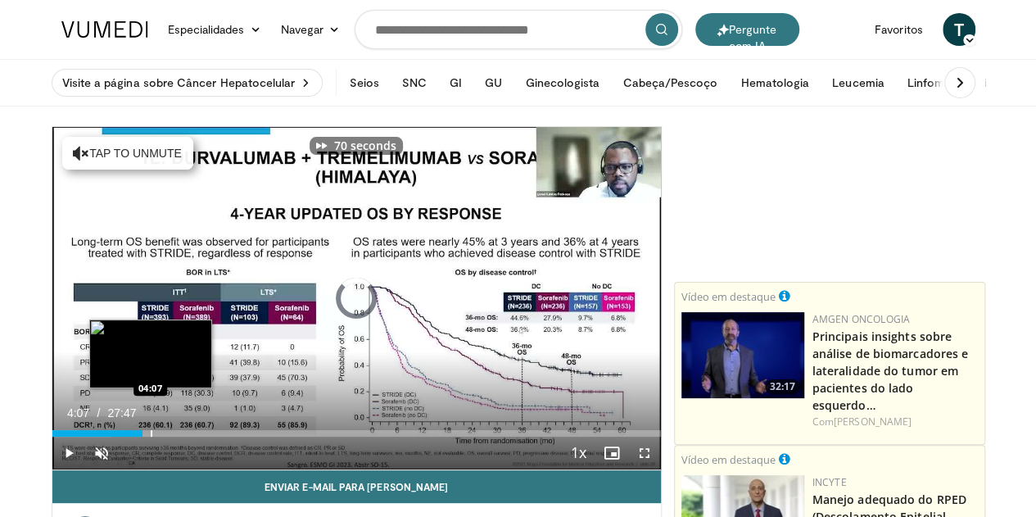
click at [108, 437] on div "Loaded : 9.59% 01:40 04:07" at bounding box center [356, 429] width 609 height 16
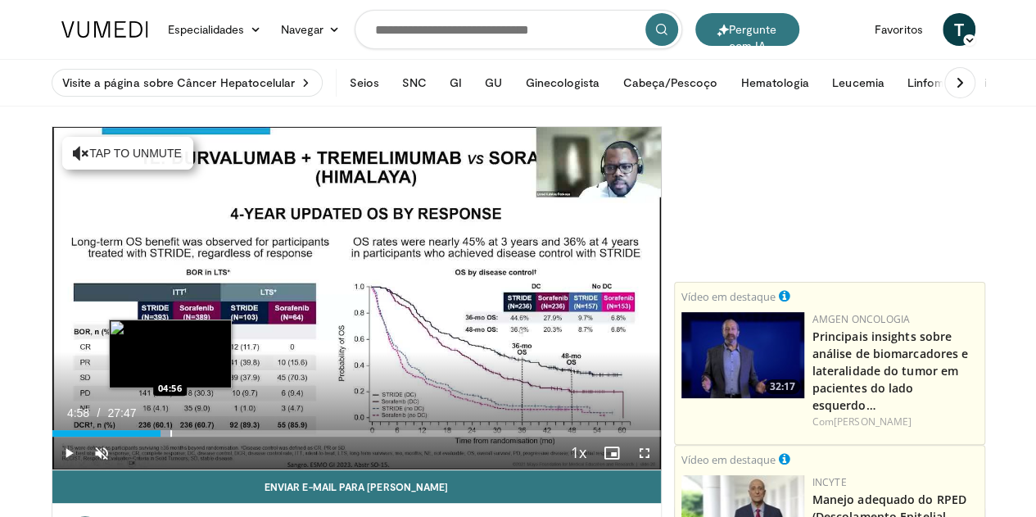
click at [170, 437] on div "Progress Bar" at bounding box center [171, 433] width 2 height 7
click at [192, 437] on div "Progress Bar" at bounding box center [193, 433] width 2 height 7
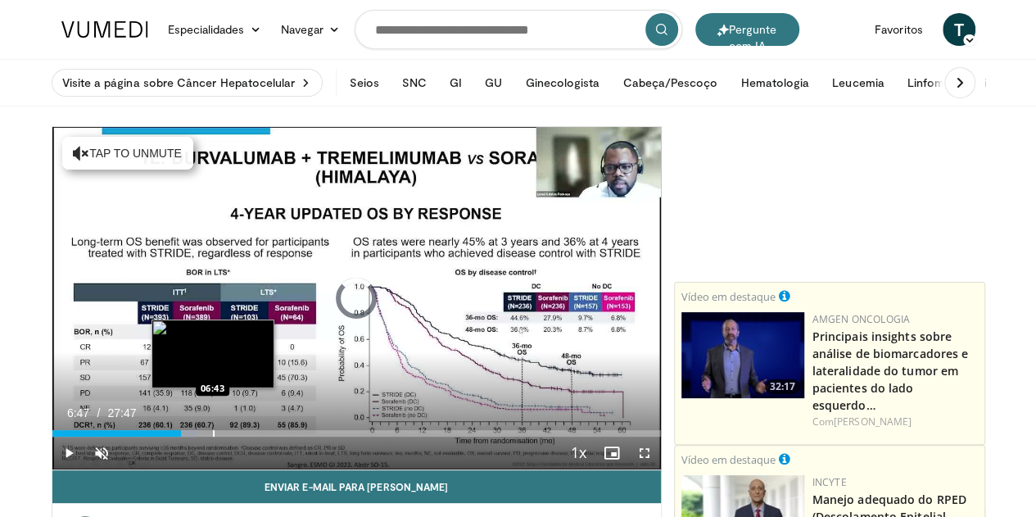
click at [213, 437] on div "Progress Bar" at bounding box center [214, 433] width 2 height 7
click at [220, 437] on div "Progress Bar" at bounding box center [221, 433] width 2 height 7
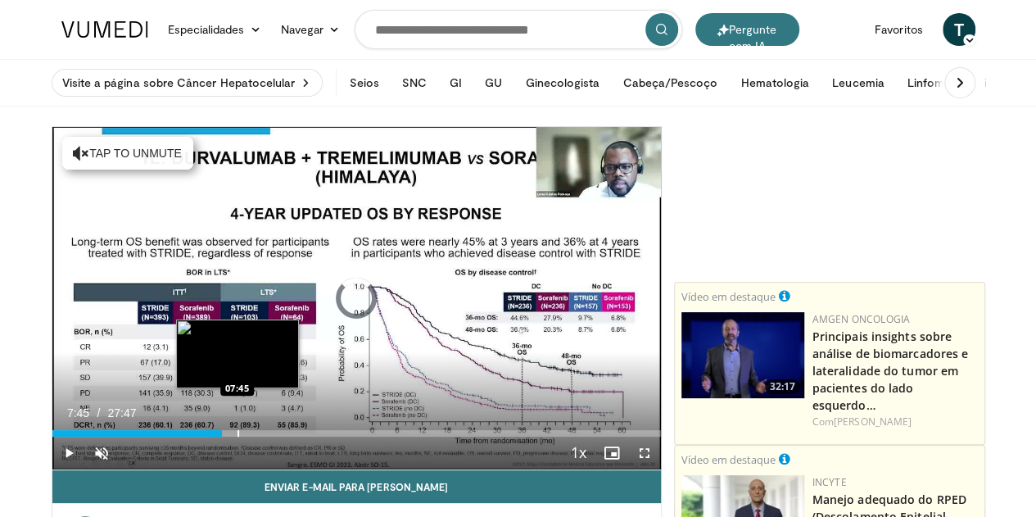
click at [238, 437] on div "Progress Bar" at bounding box center [239, 433] width 2 height 7
click at [208, 437] on div "Loaded : 28.18% 07:45 08:12" at bounding box center [356, 433] width 609 height 7
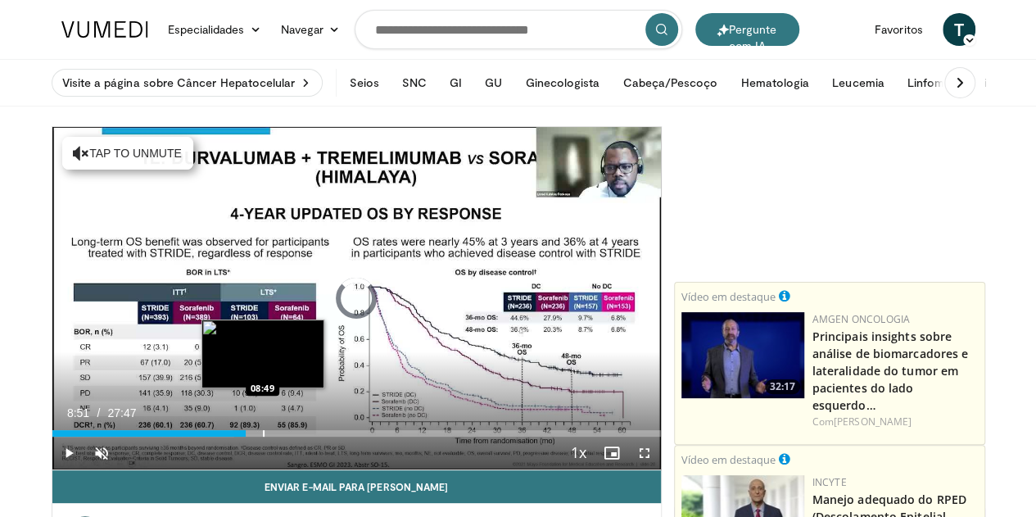
click at [263, 437] on div "Progress Bar" at bounding box center [264, 433] width 2 height 7
click at [275, 437] on div "Progress Bar" at bounding box center [276, 433] width 2 height 7
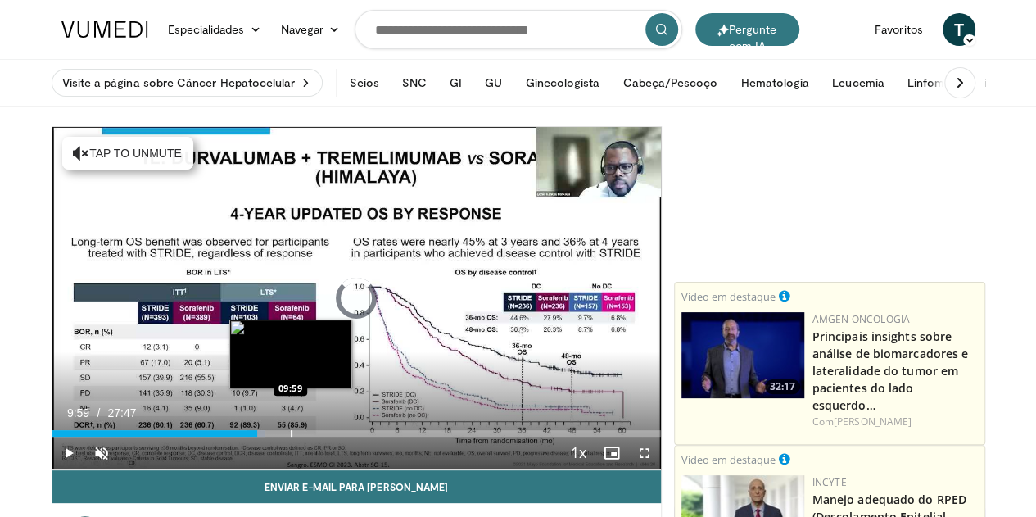
click at [291, 437] on div "Progress Bar" at bounding box center [292, 433] width 2 height 7
click at [305, 437] on div "Progress Bar" at bounding box center [306, 433] width 2 height 7
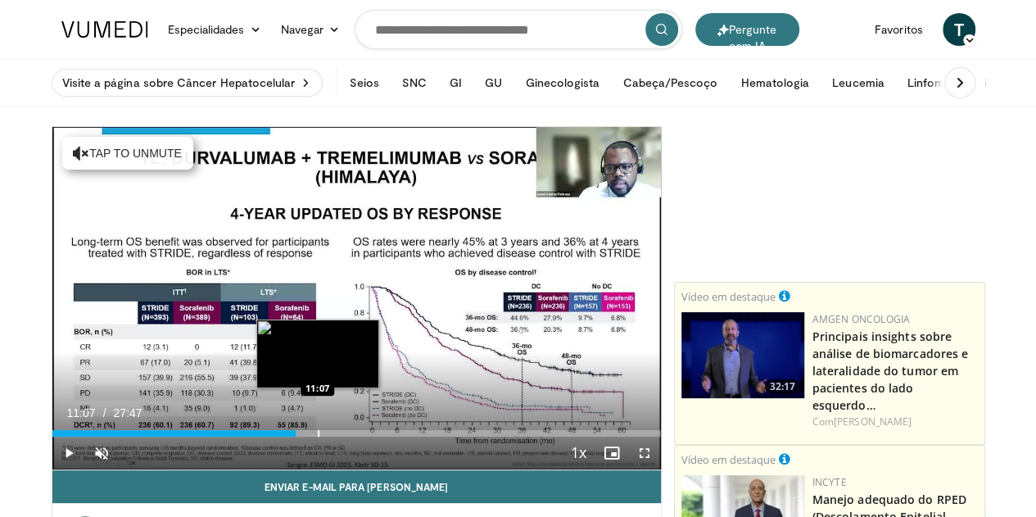
click at [318, 437] on div "Progress Bar" at bounding box center [319, 433] width 2 height 7
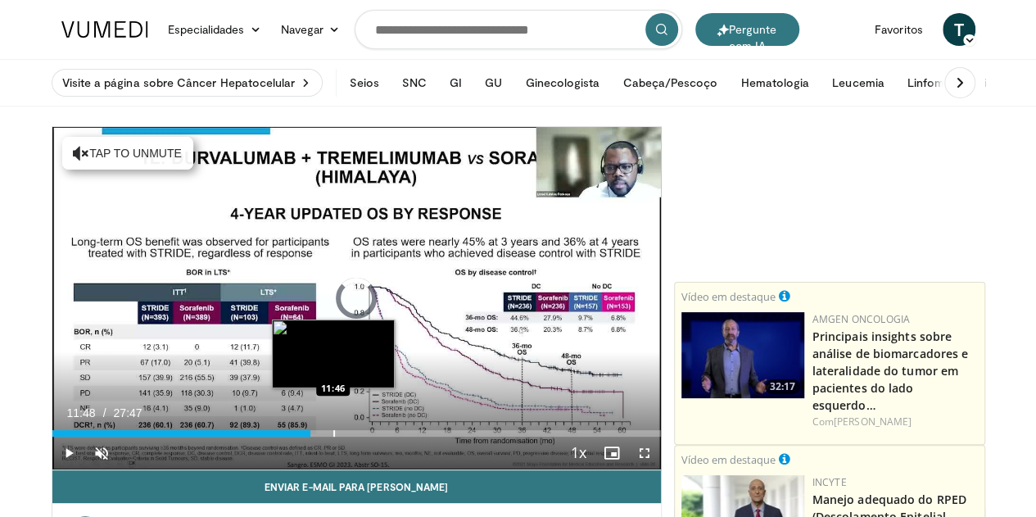
click at [333, 437] on div "Progress Bar" at bounding box center [334, 433] width 2 height 7
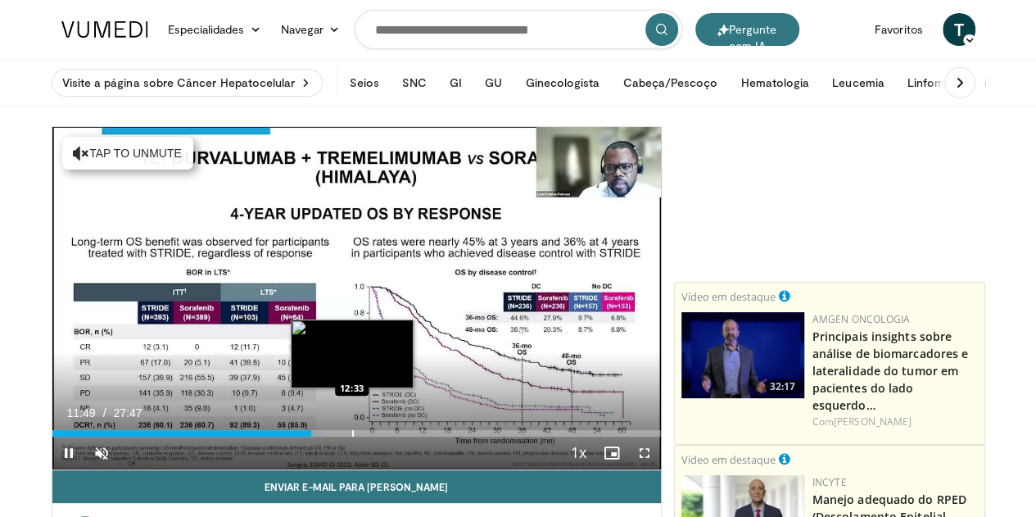
click at [352, 437] on div "Progress Bar" at bounding box center [353, 433] width 2 height 7
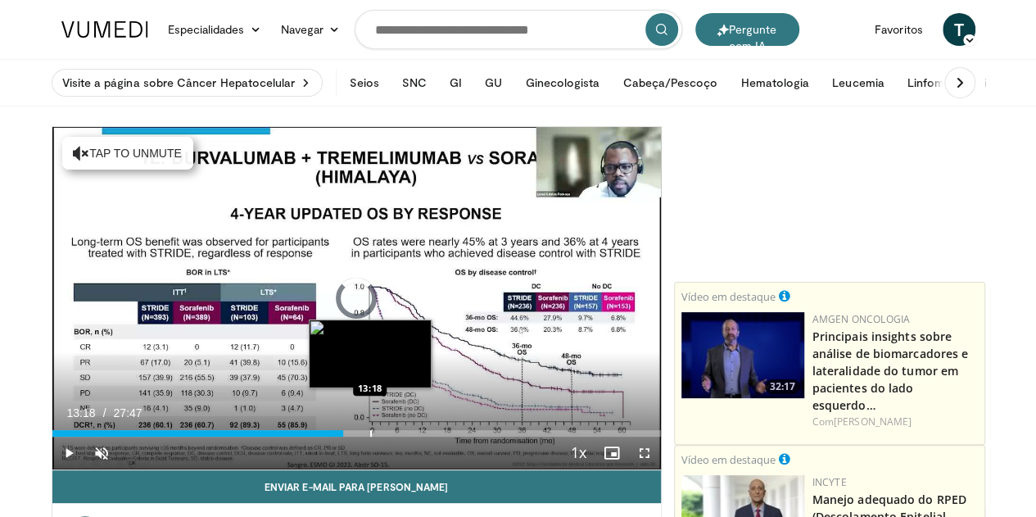
click at [370, 437] on div "Progress Bar" at bounding box center [371, 433] width 2 height 7
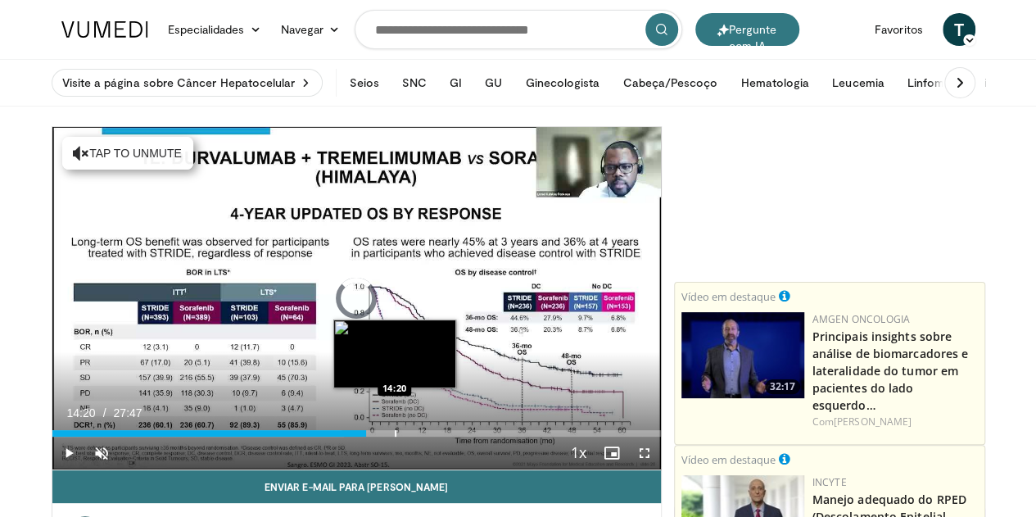
click at [395, 437] on div "Progress Bar" at bounding box center [396, 433] width 2 height 7
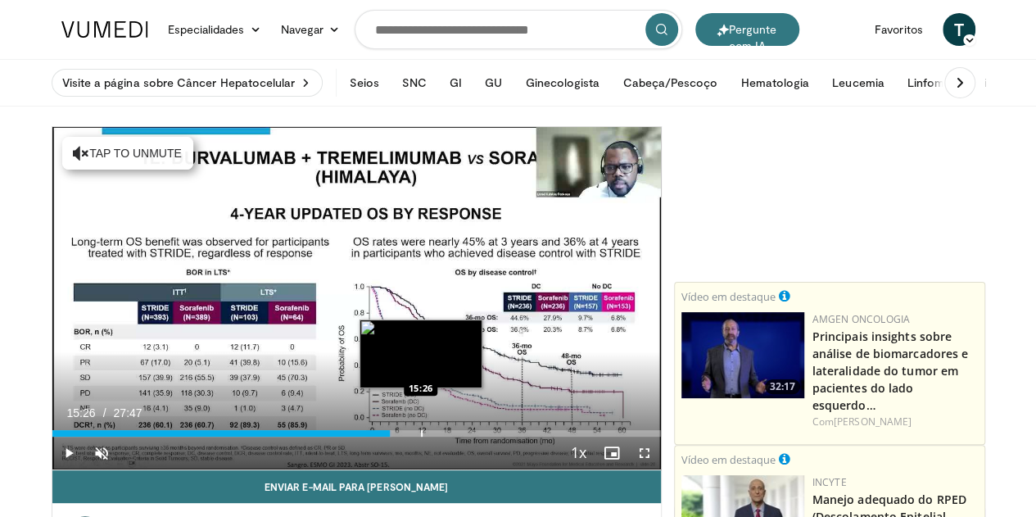
click at [379, 437] on div "Loaded : 55.76% 15:26 15:26" at bounding box center [356, 429] width 609 height 16
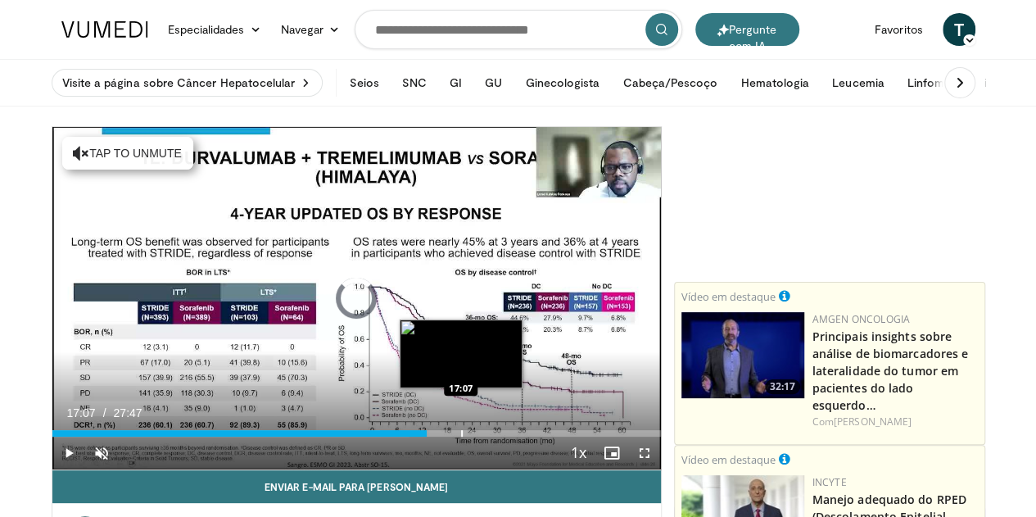
click at [461, 437] on div "Progress Bar" at bounding box center [462, 433] width 2 height 7
click at [480, 437] on div "Progress Bar" at bounding box center [481, 433] width 2 height 7
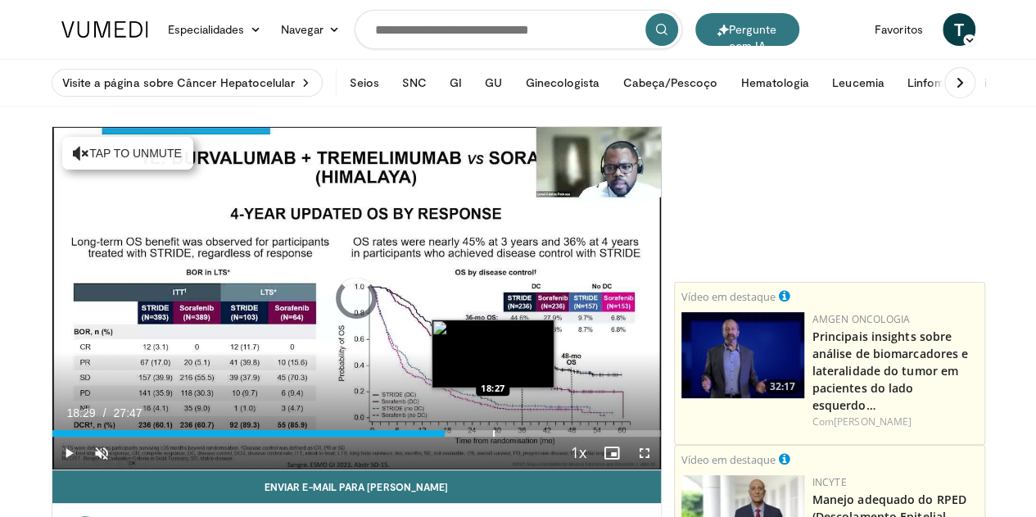
click at [493, 437] on div "Progress Bar" at bounding box center [494, 433] width 2 height 7
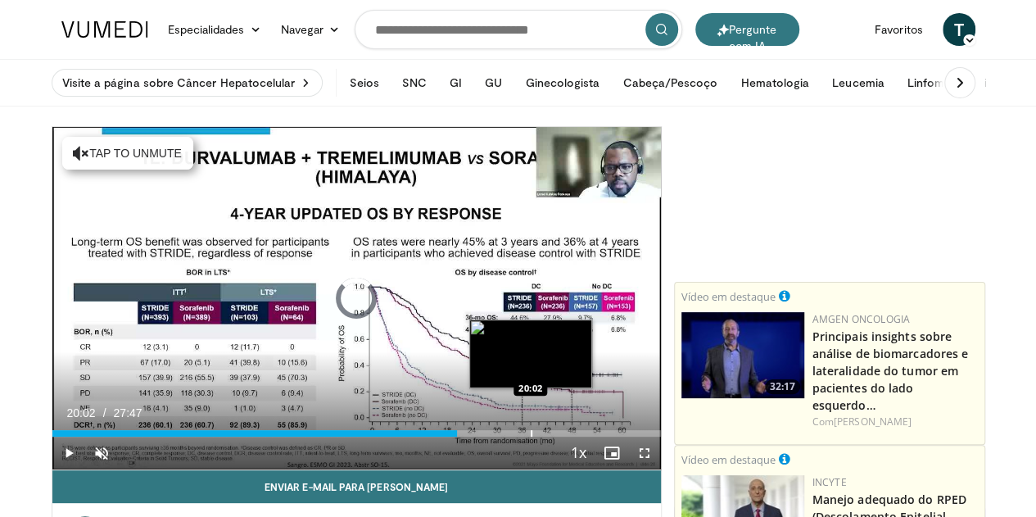
click at [489, 437] on div "Loaded : 66.56% 18:30 20:02" at bounding box center [356, 429] width 609 height 16
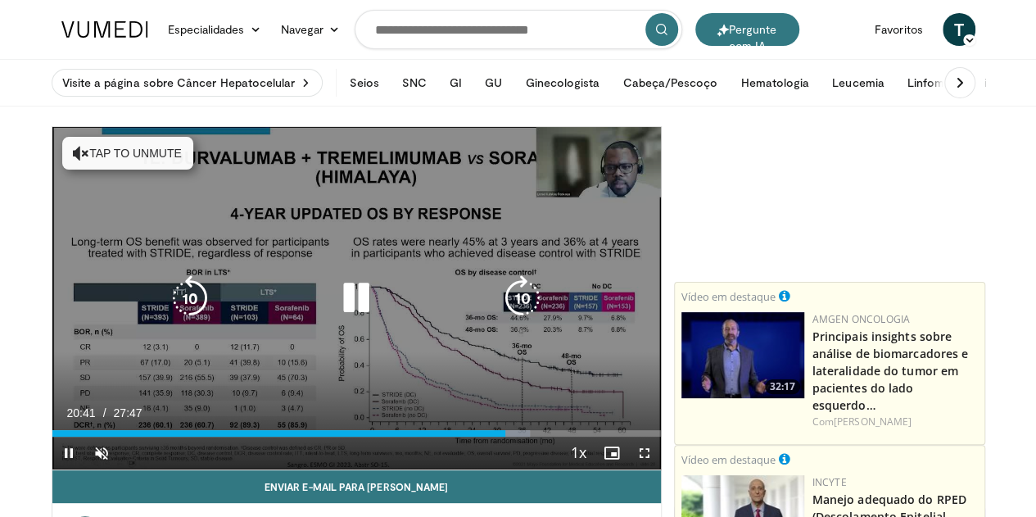
click at [360, 301] on icon "Video Player" at bounding box center [356, 298] width 46 height 46
click at [538, 299] on icon "Video Player" at bounding box center [523, 298] width 46 height 46
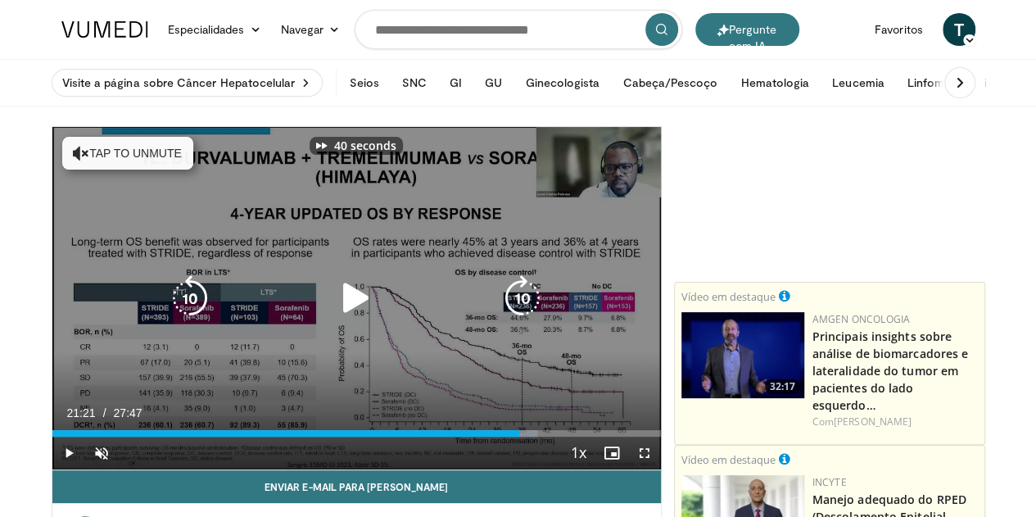
click at [538, 299] on icon "Video Player" at bounding box center [523, 298] width 46 height 46
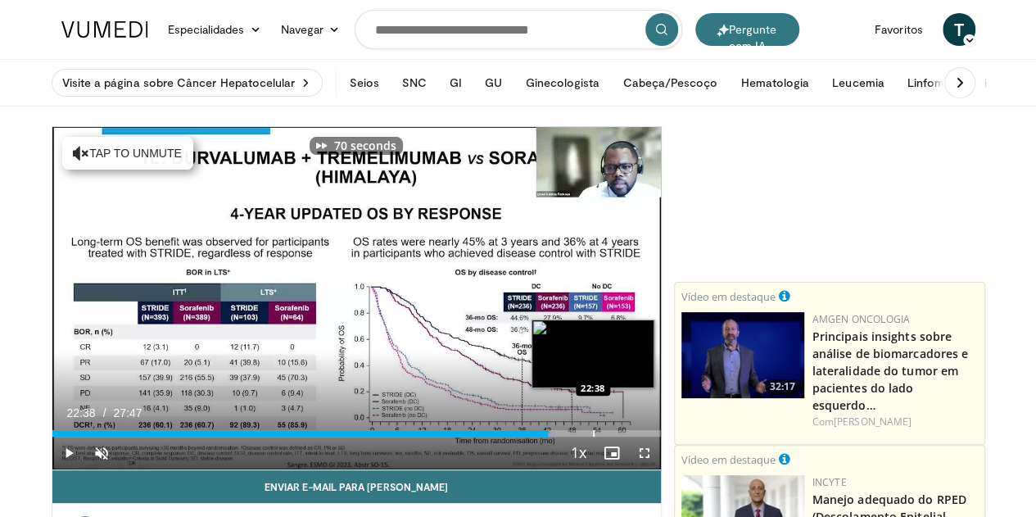
click at [550, 437] on div "Loaded : 82.68% 22:38 22:38" at bounding box center [356, 429] width 609 height 16
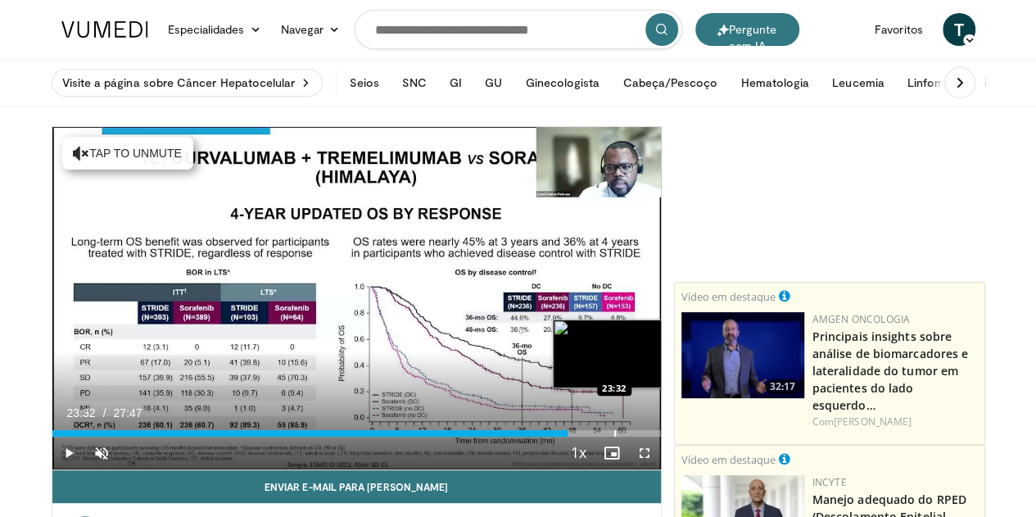
click at [614, 437] on div "Progress Bar" at bounding box center [615, 433] width 2 height 7
click at [630, 437] on div "Progress Bar" at bounding box center [631, 433] width 2 height 7
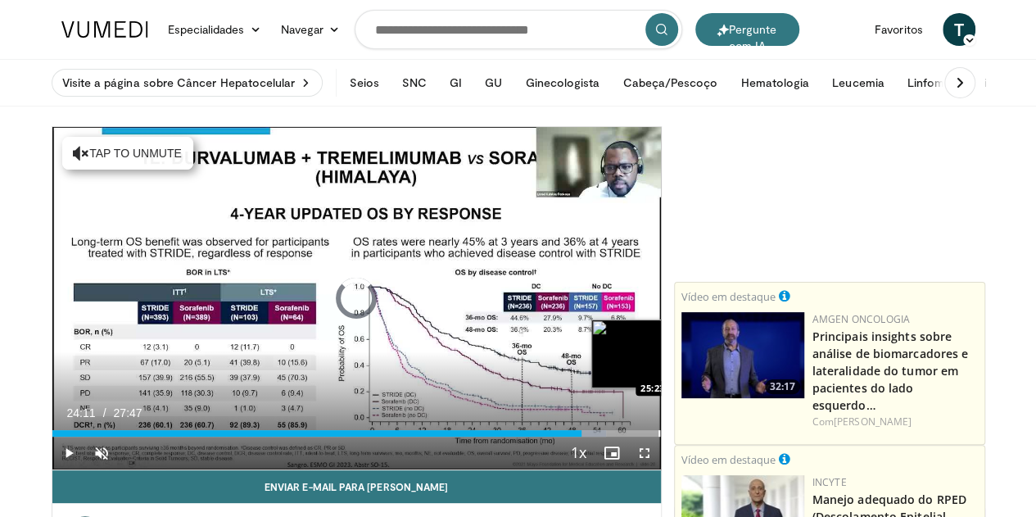
click at [659, 437] on div "Progress Bar" at bounding box center [660, 433] width 2 height 7
click at [677, 437] on div "Progress Bar" at bounding box center [678, 433] width 2 height 7
click at [694, 437] on div "Progress Bar" at bounding box center [695, 433] width 2 height 7
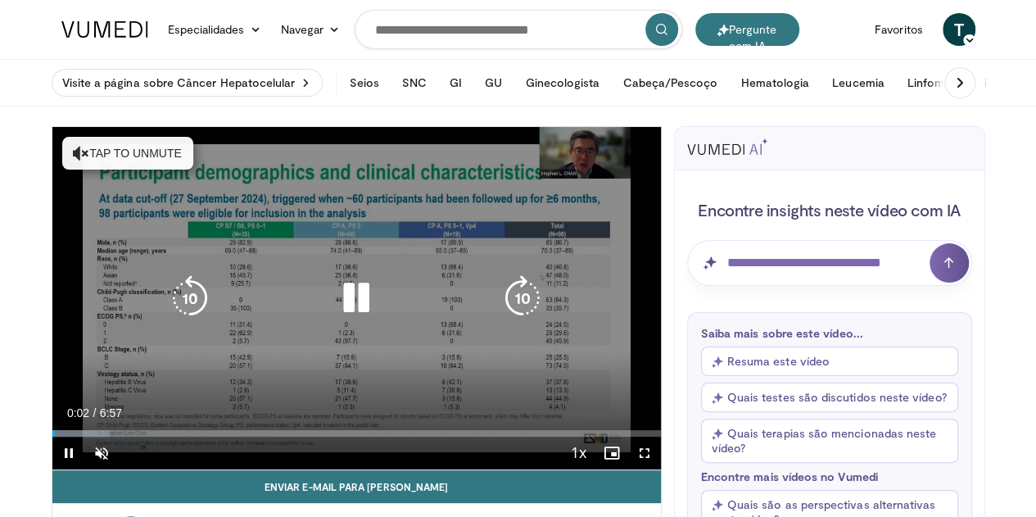
click at [529, 304] on icon "Video Player" at bounding box center [523, 298] width 46 height 46
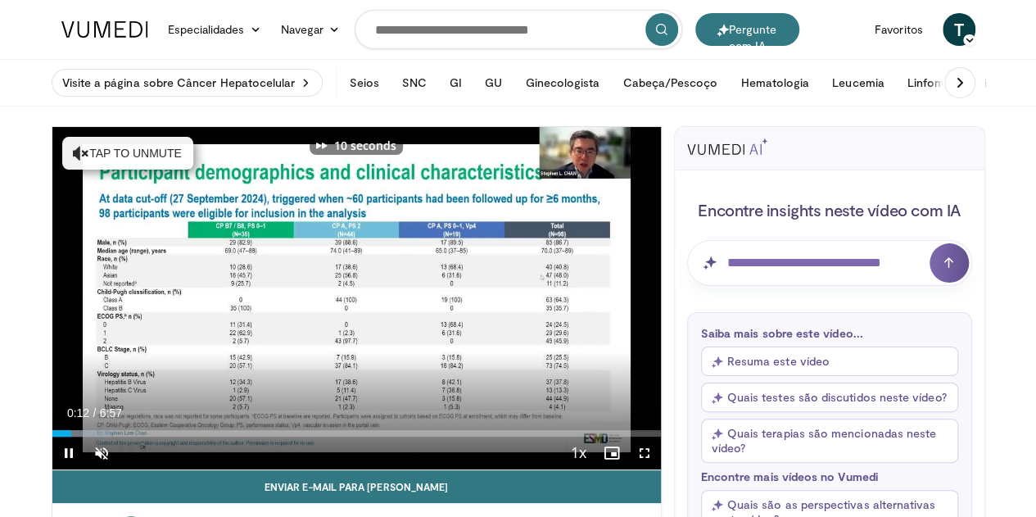
drag, startPoint x: 529, startPoint y: 304, endPoint x: 39, endPoint y: 522, distance: 536.1
click at [39, 516] on html "Pergunte com IA Especialidades Medicina de Adultos e Família Alergia, Asma, Imu…" at bounding box center [518, 258] width 1036 height 517
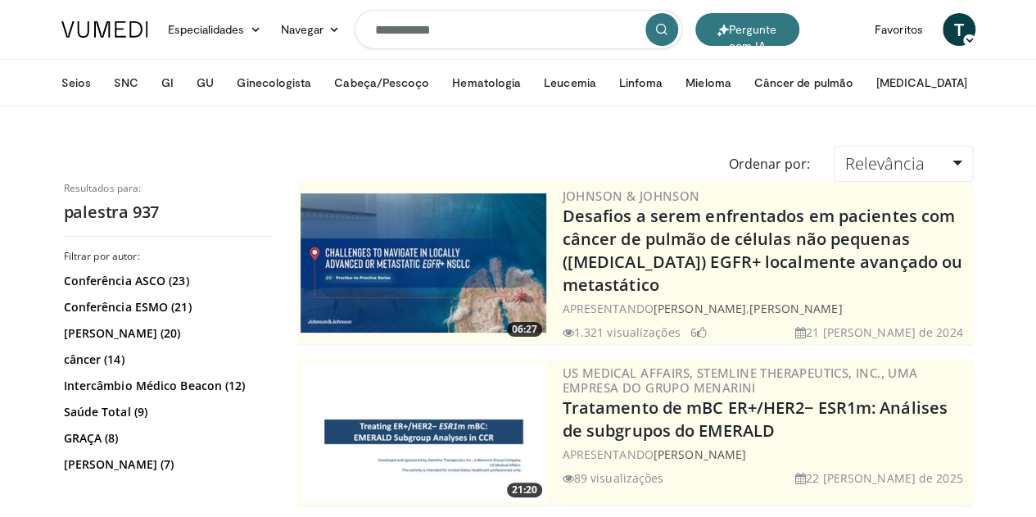
click at [529, 37] on input "**********" at bounding box center [519, 29] width 328 height 39
type input "**********"
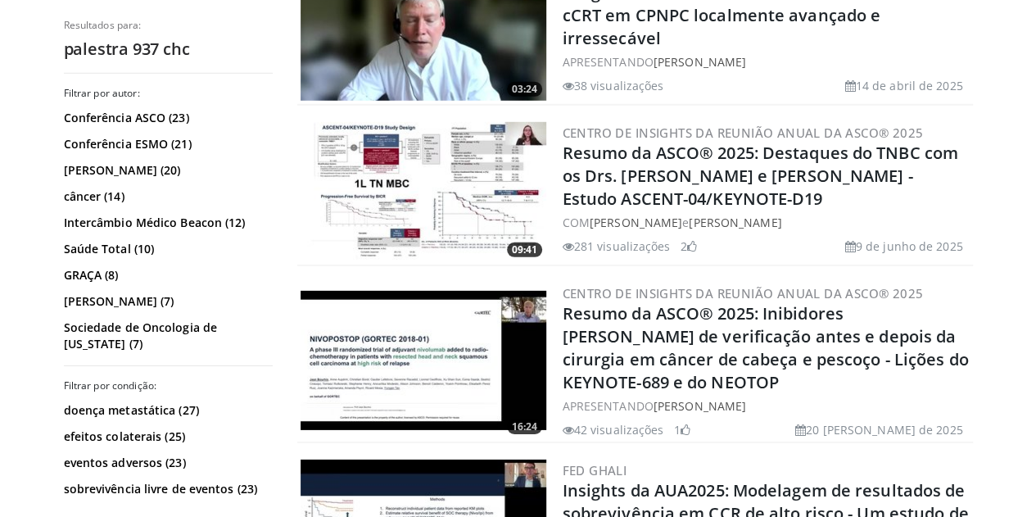
scroll to position [2357, 0]
